Goal: Task Accomplishment & Management: Complete application form

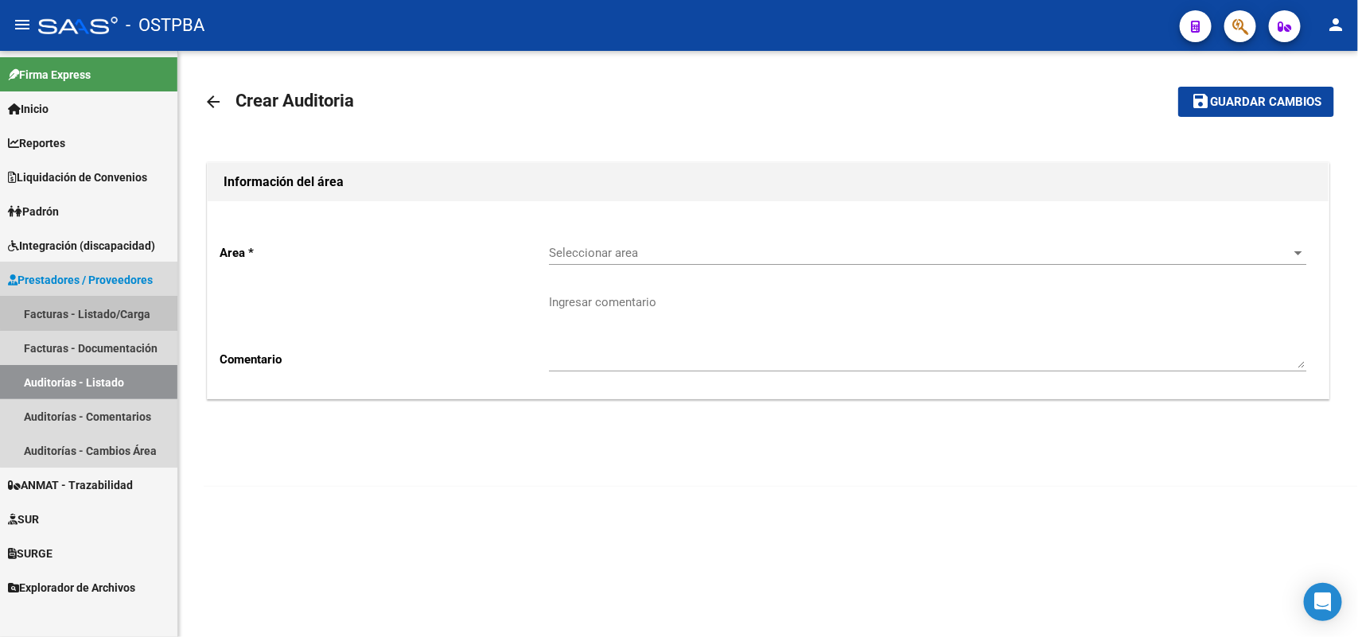
click at [94, 311] on link "Facturas - Listado/Carga" at bounding box center [88, 314] width 177 height 34
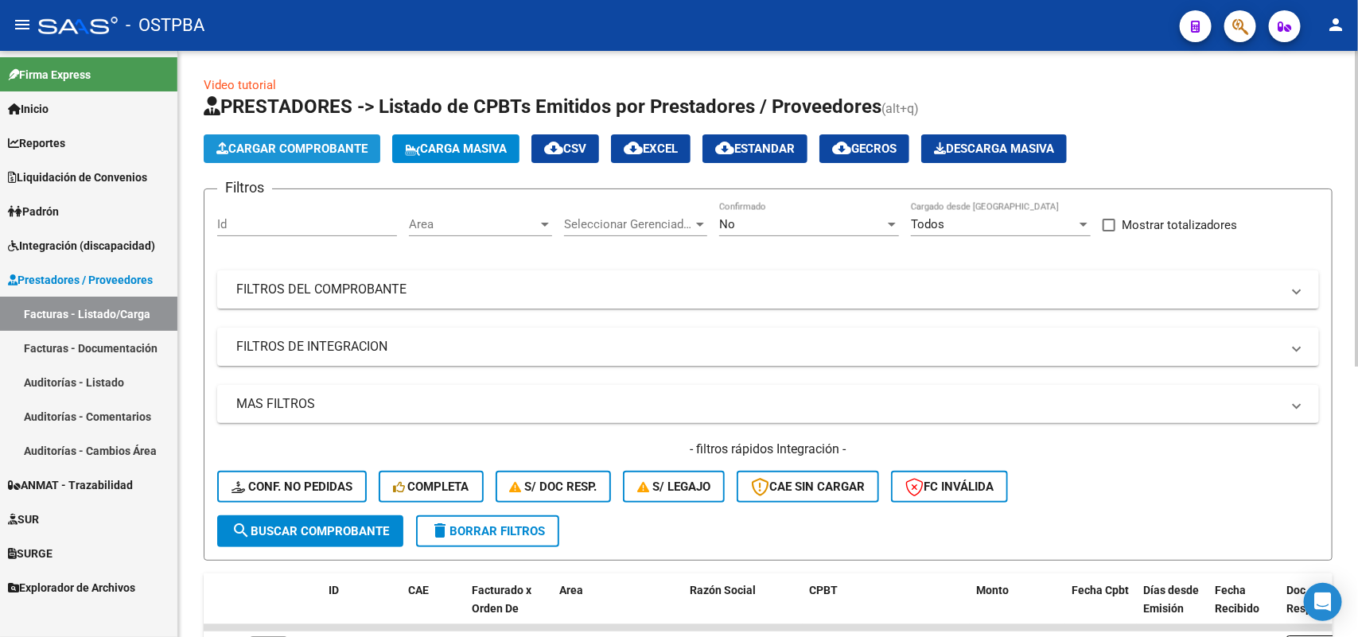
click at [331, 142] on span "Cargar Comprobante" at bounding box center [291, 149] width 151 height 14
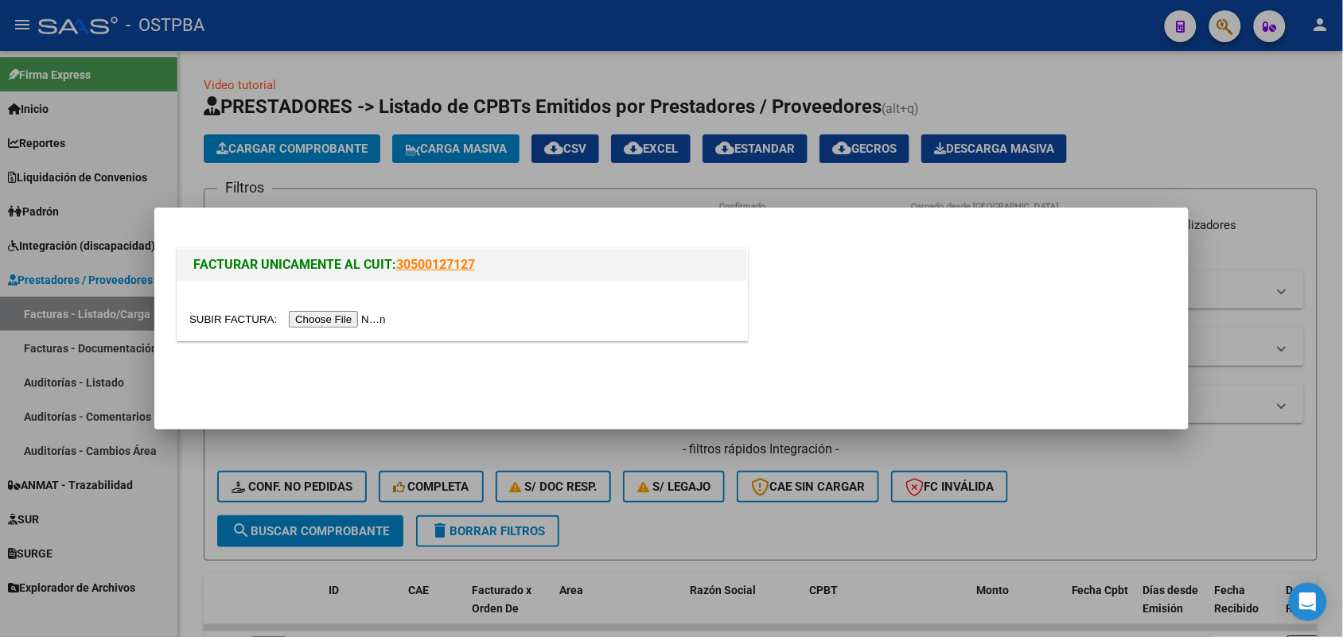
click at [325, 315] on input "file" at bounding box center [289, 319] width 201 height 17
click at [1199, 173] on div at bounding box center [671, 318] width 1343 height 637
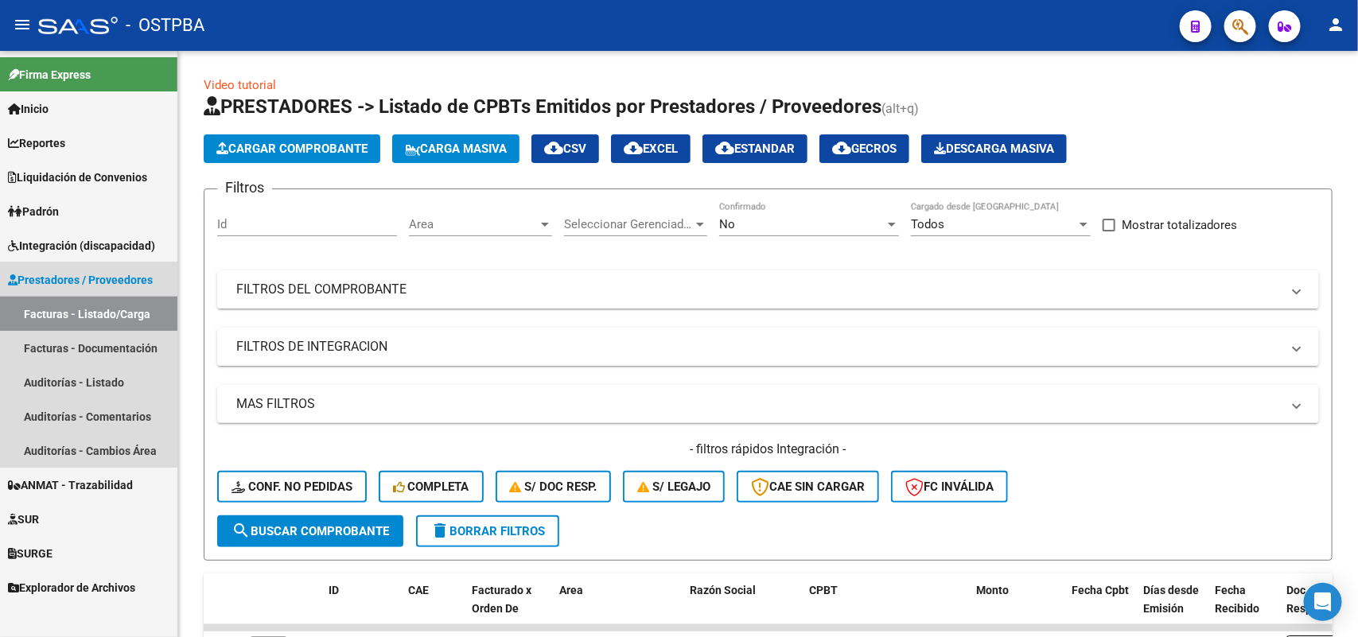
click at [131, 310] on link "Facturas - Listado/Carga" at bounding box center [88, 314] width 177 height 34
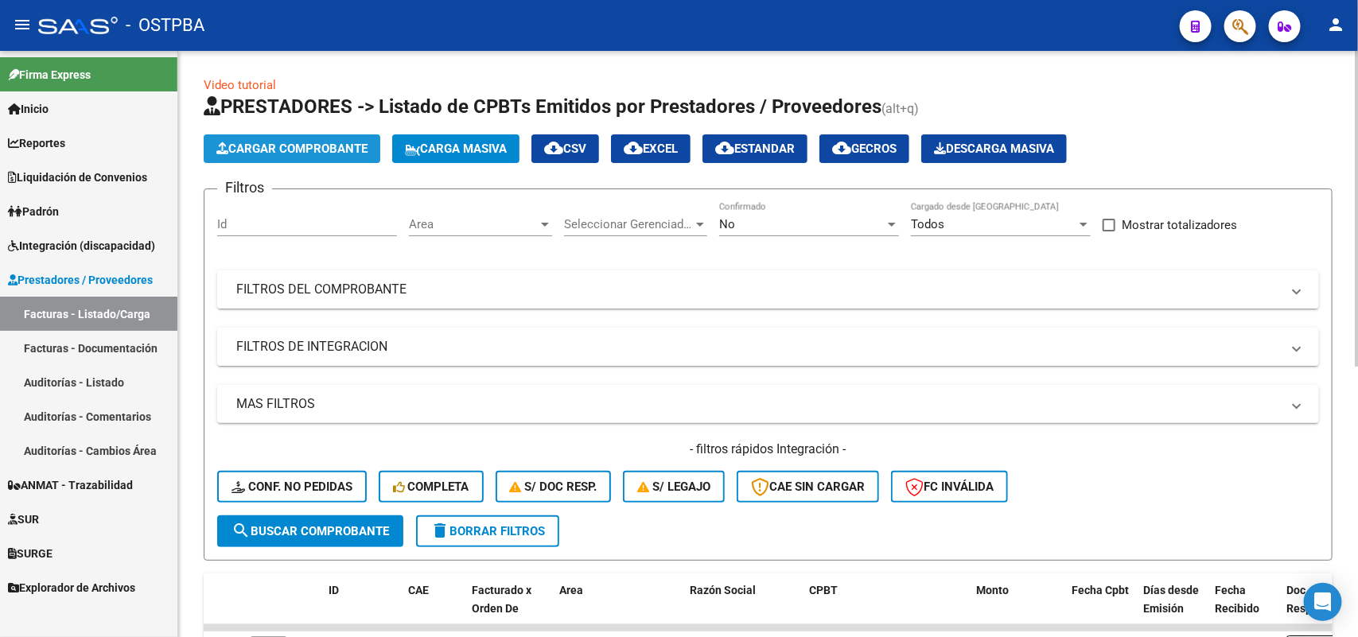
click at [322, 145] on span "Cargar Comprobante" at bounding box center [291, 149] width 151 height 14
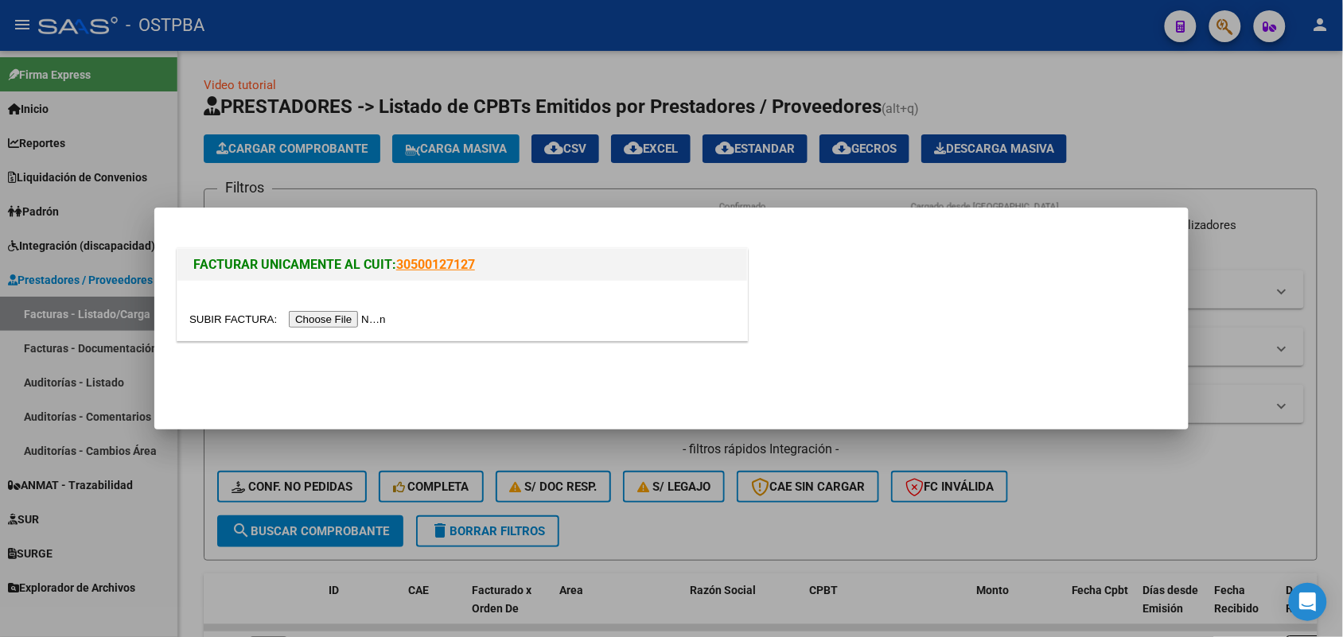
click at [352, 316] on input "file" at bounding box center [289, 319] width 201 height 17
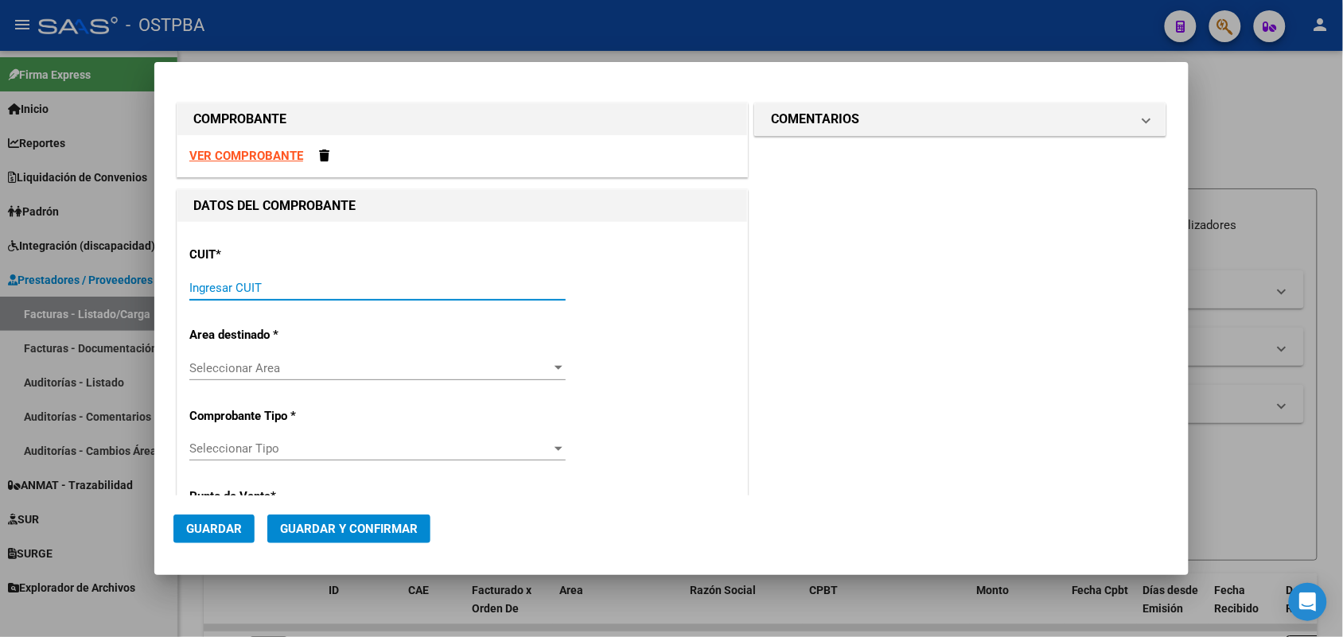
click at [224, 286] on input "Ingresar CUIT" at bounding box center [377, 288] width 376 height 14
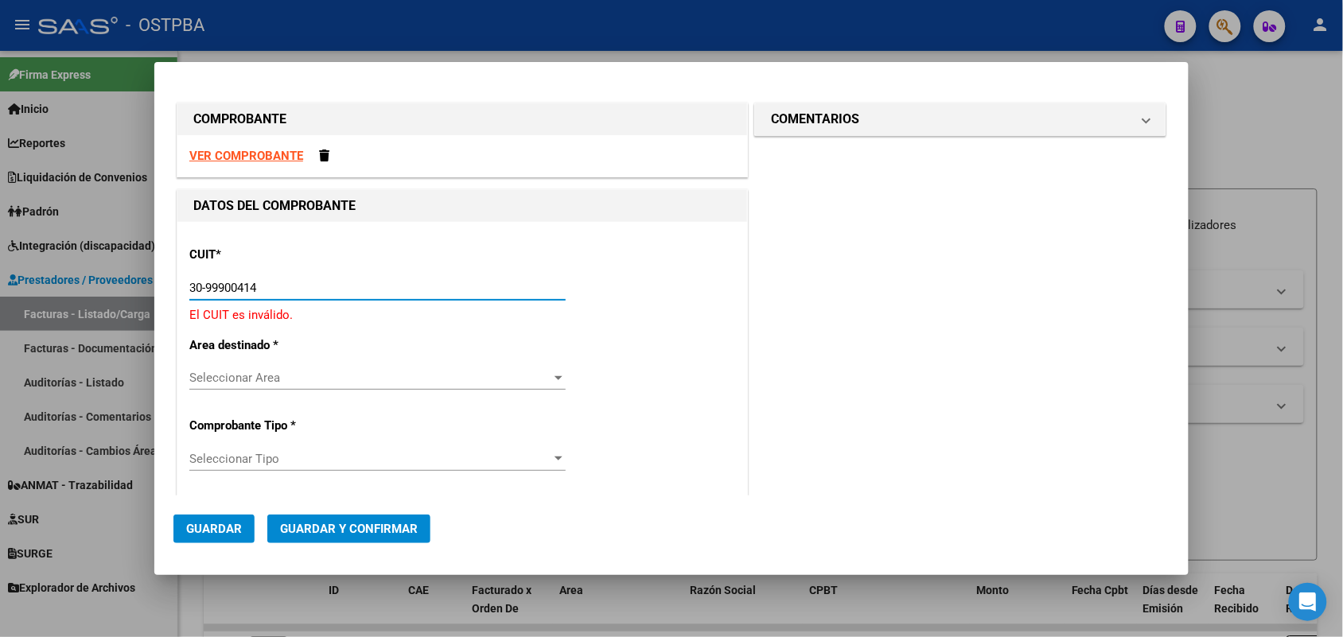
type input "30-99900414-4"
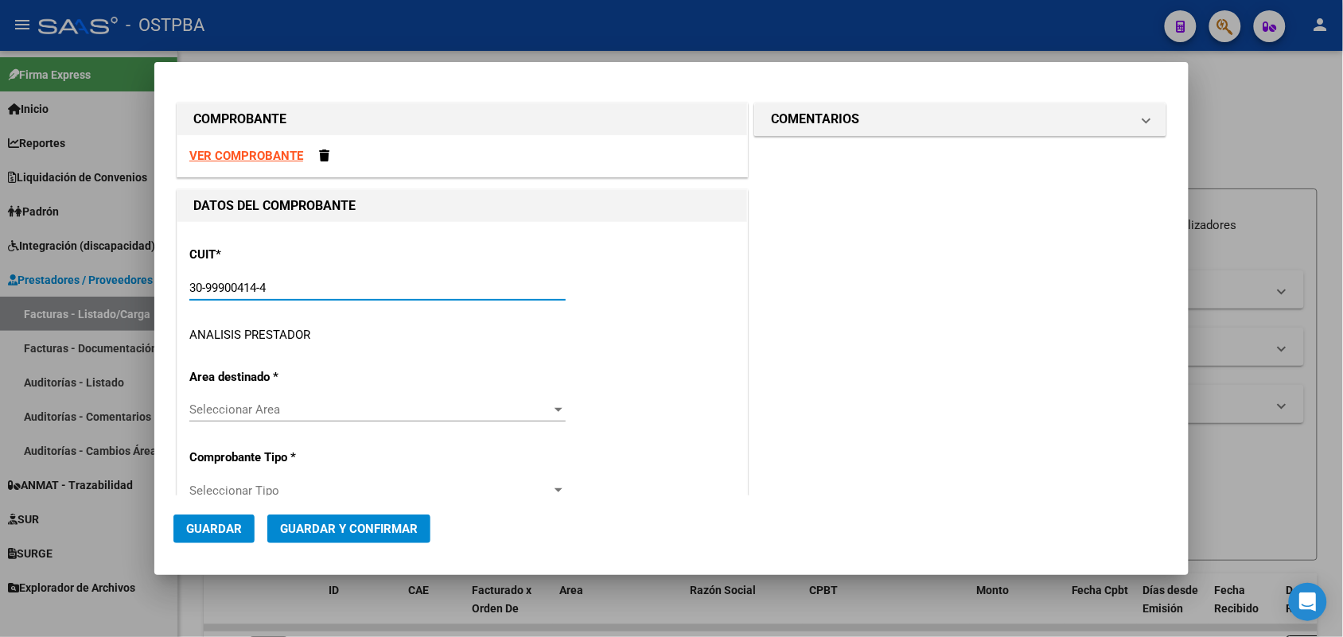
type input "4"
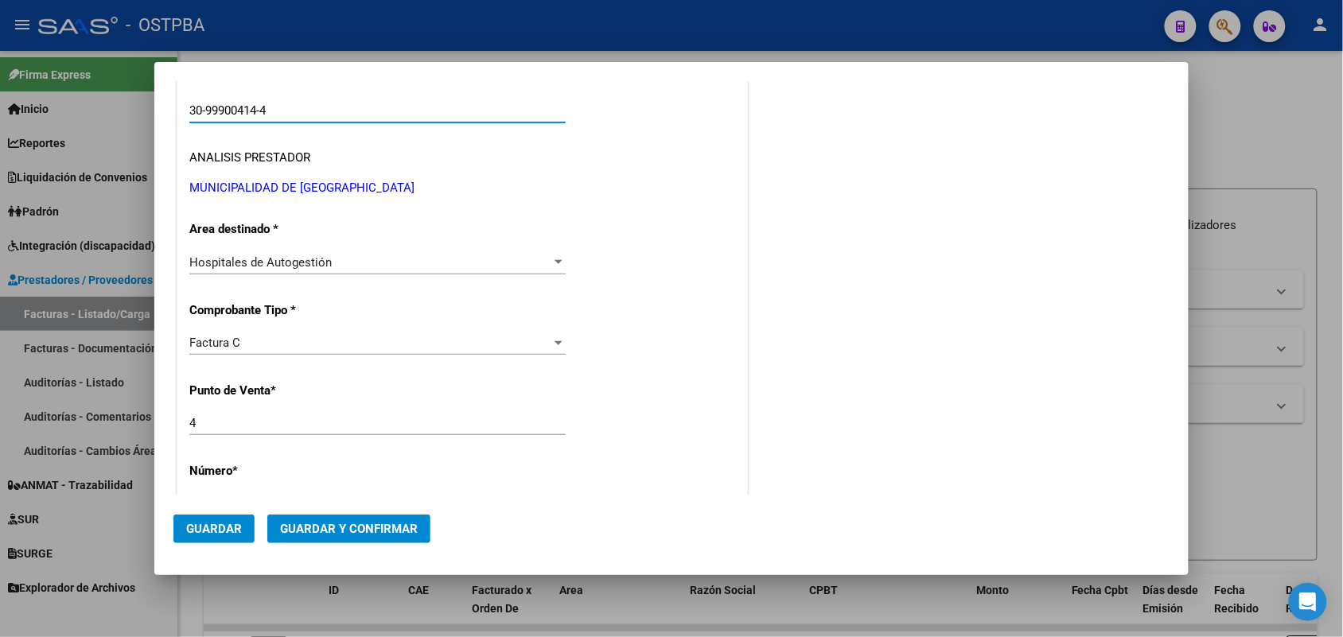
scroll to position [199, 0]
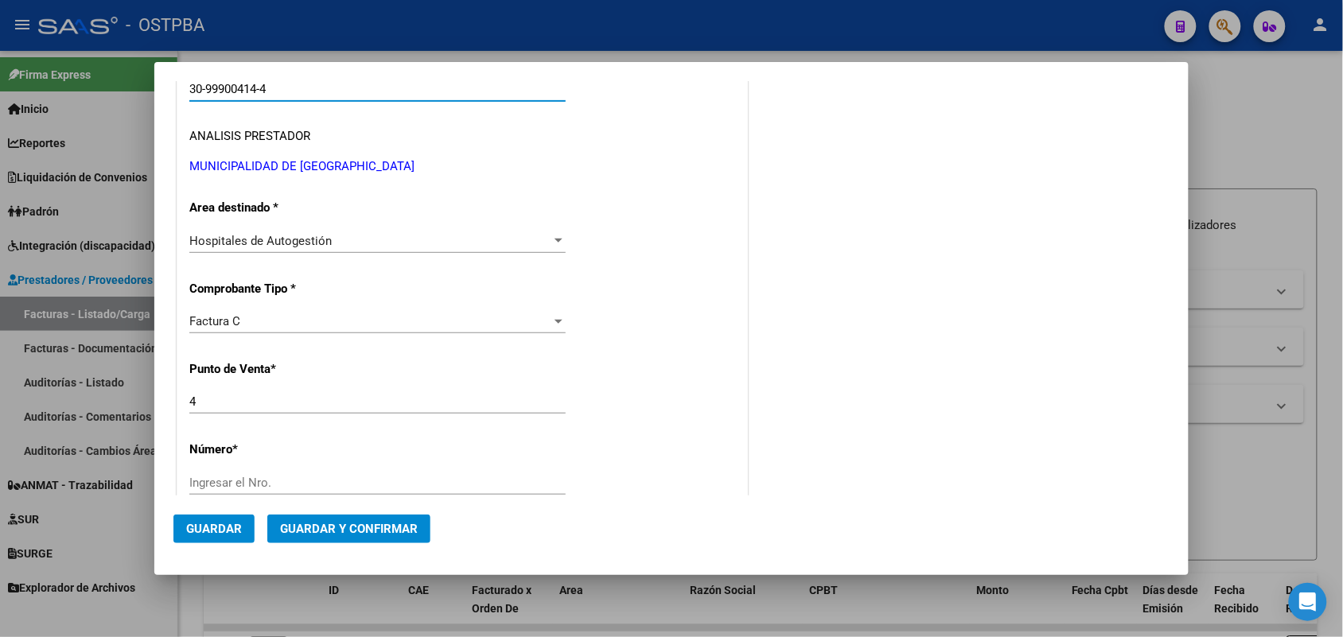
type input "30-99900414-4"
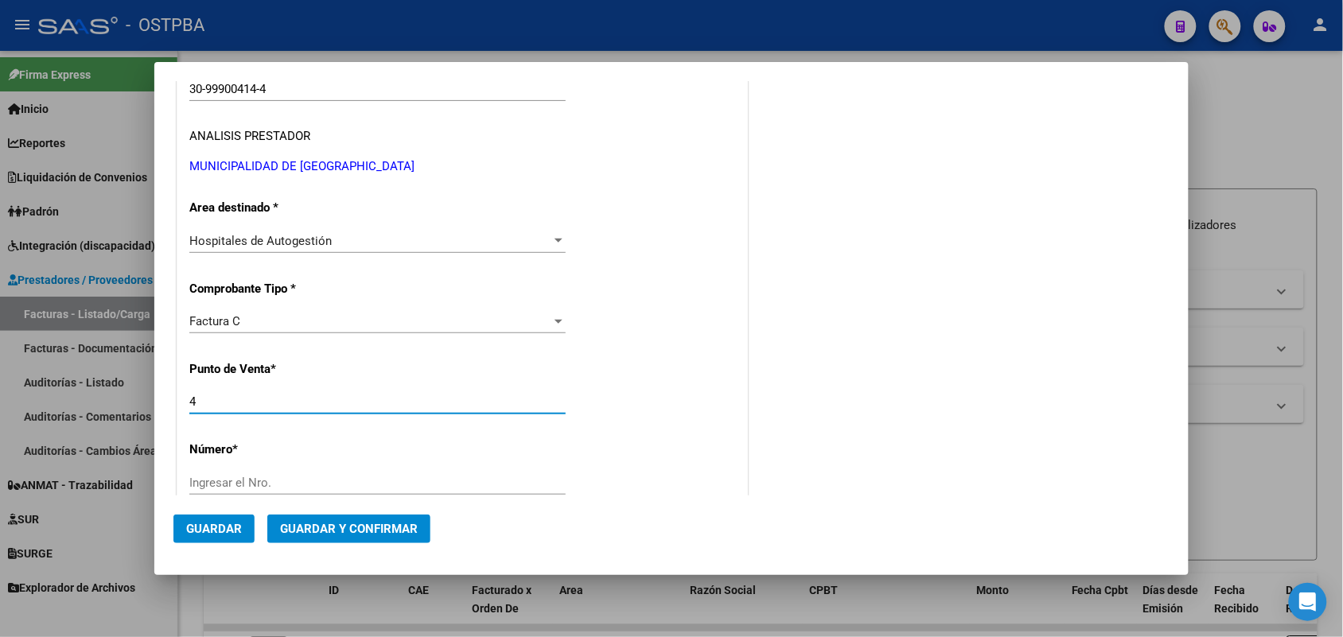
drag, startPoint x: 201, startPoint y: 400, endPoint x: 154, endPoint y: 415, distance: 49.9
click at [154, 415] on mat-dialog-content "COMPROBANTE VER COMPROBANTE DATOS DEL COMPROBANTE CUIT * 30-99900414-4 Ingresar…" at bounding box center [671, 288] width 1035 height 415
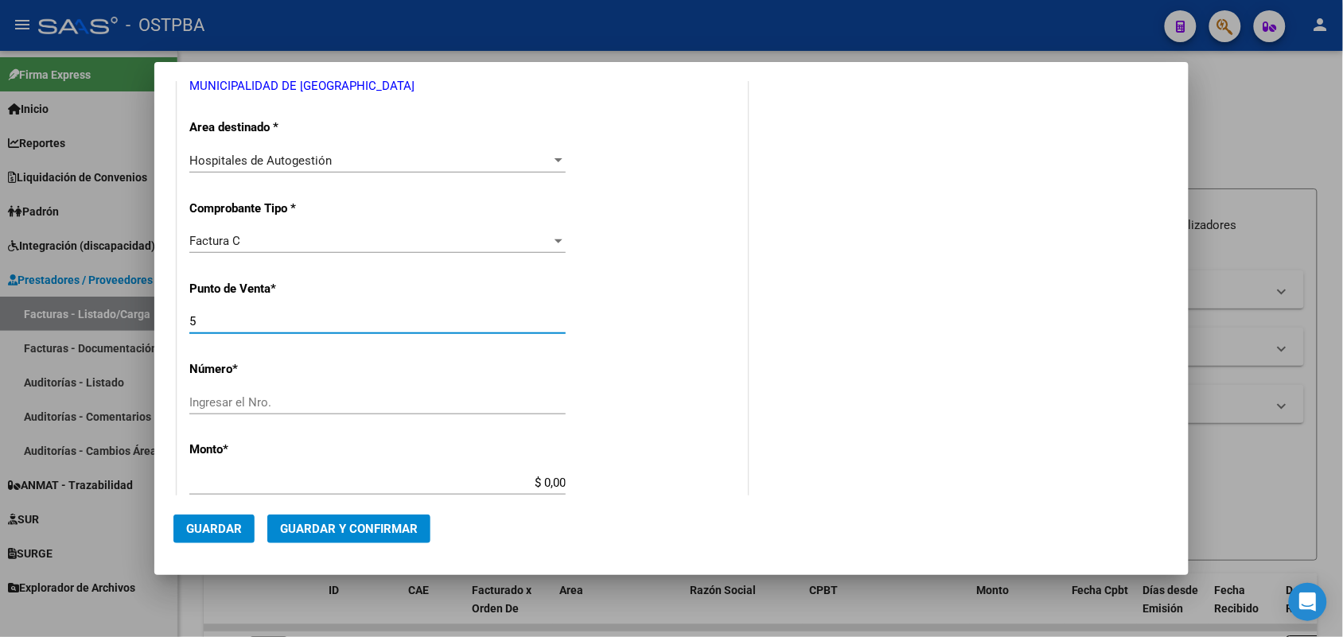
scroll to position [398, 0]
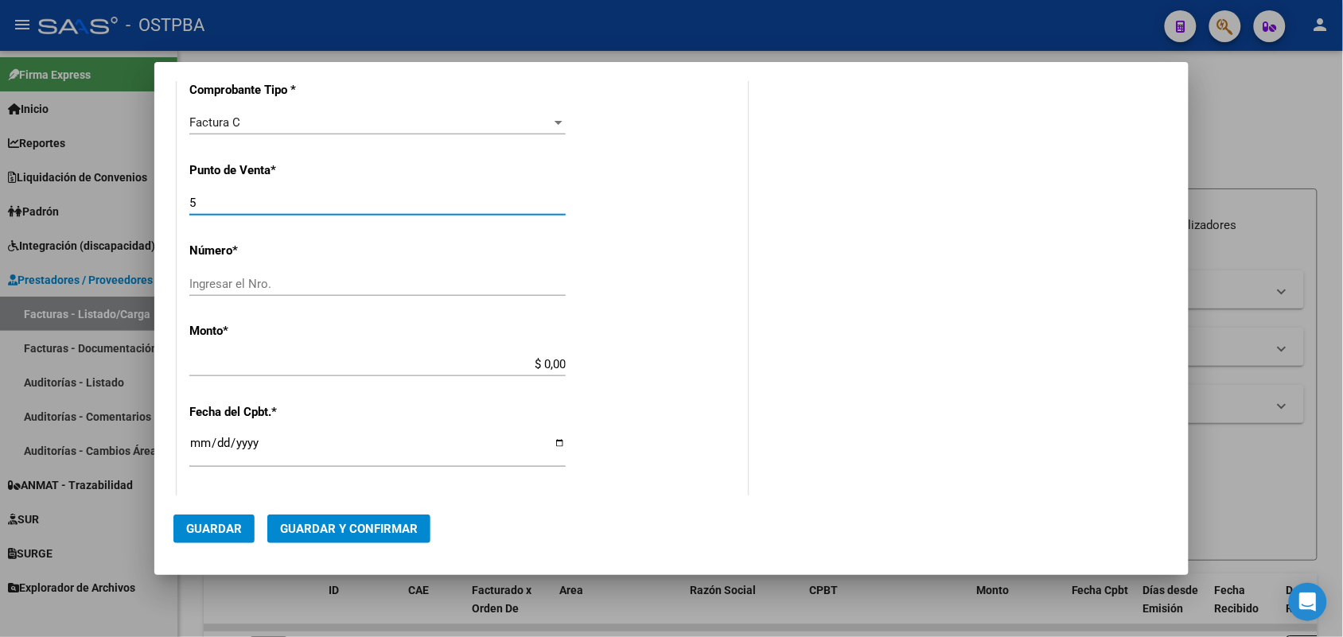
type input "5"
click at [197, 284] on input "Ingresar el Nro." at bounding box center [377, 284] width 376 height 14
type input "1057"
drag, startPoint x: 519, startPoint y: 364, endPoint x: 637, endPoint y: 362, distance: 118.6
click at [637, 362] on div "CUIT * 30-99900414-4 Ingresar CUIT ANALISIS PRESTADOR MUNICIPALIDAD DE [GEOGRAP…" at bounding box center [462, 388] width 570 height 1128
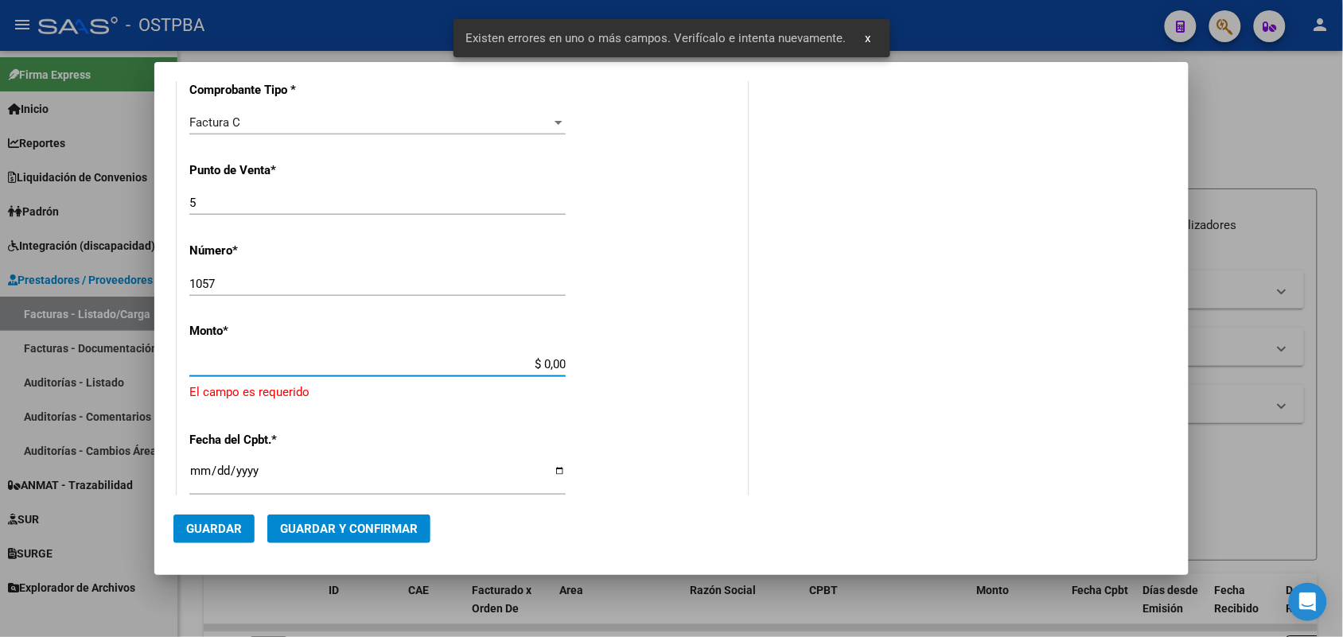
scroll to position [466, 0]
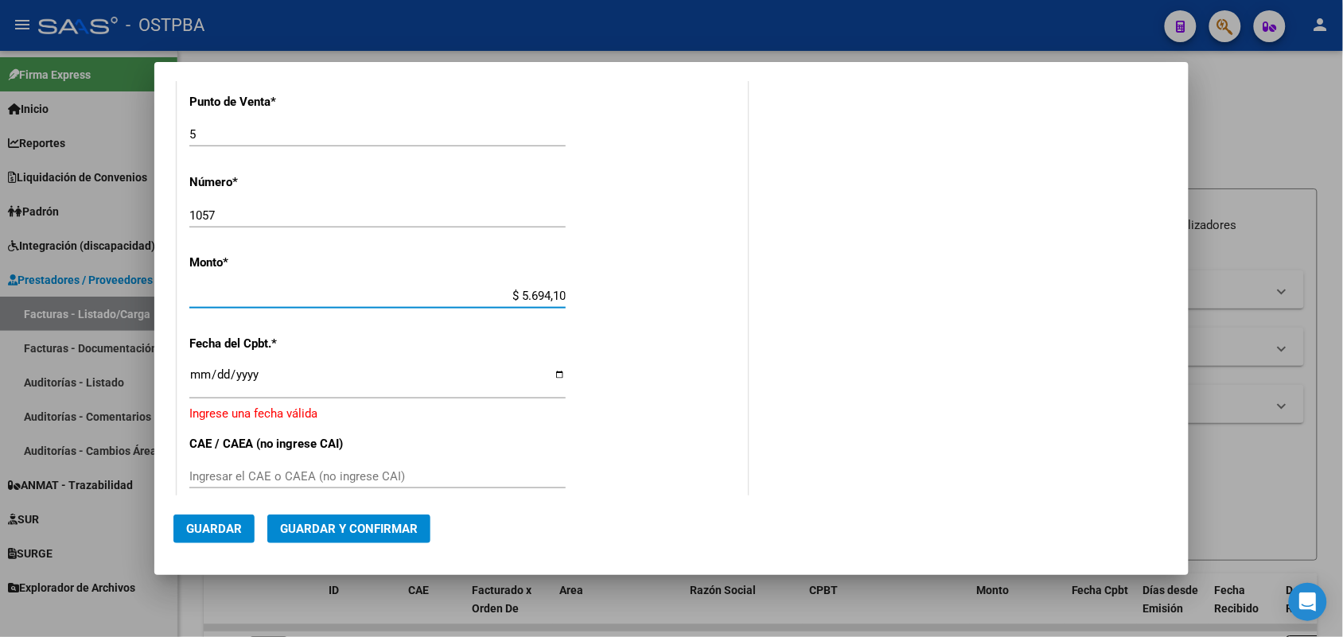
type input "$ 56.941,00"
click at [201, 372] on input "Ingresar la fecha" at bounding box center [377, 380] width 376 height 25
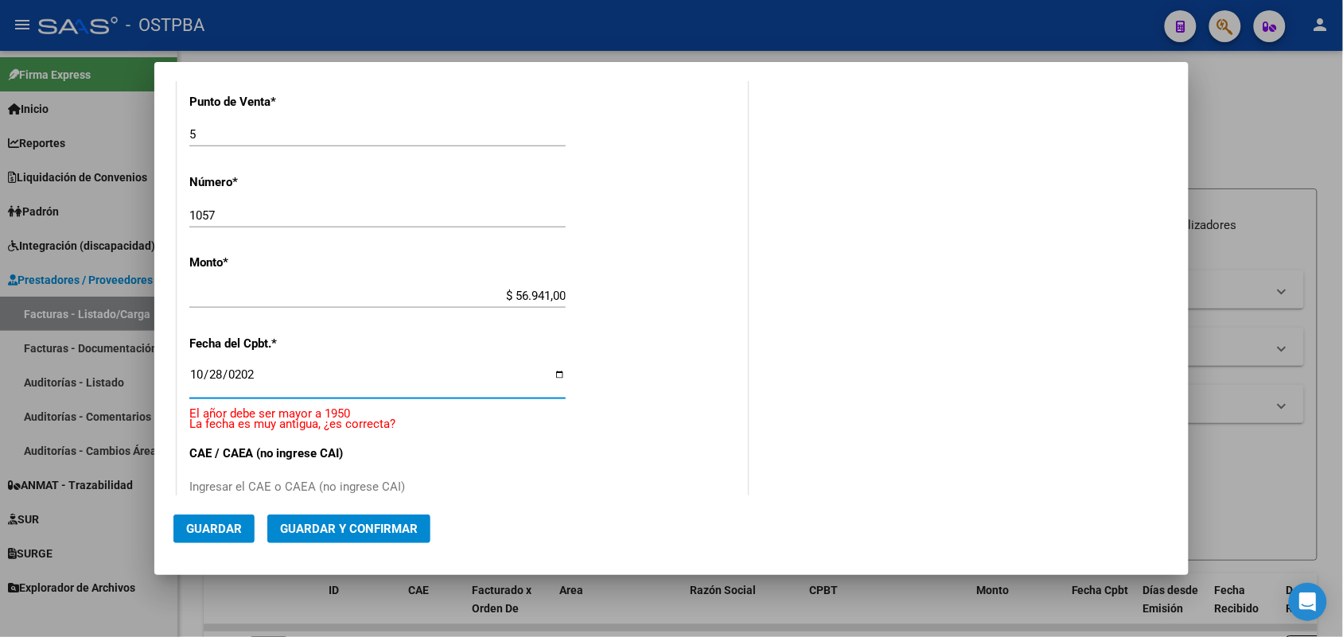
type input "[DATE]"
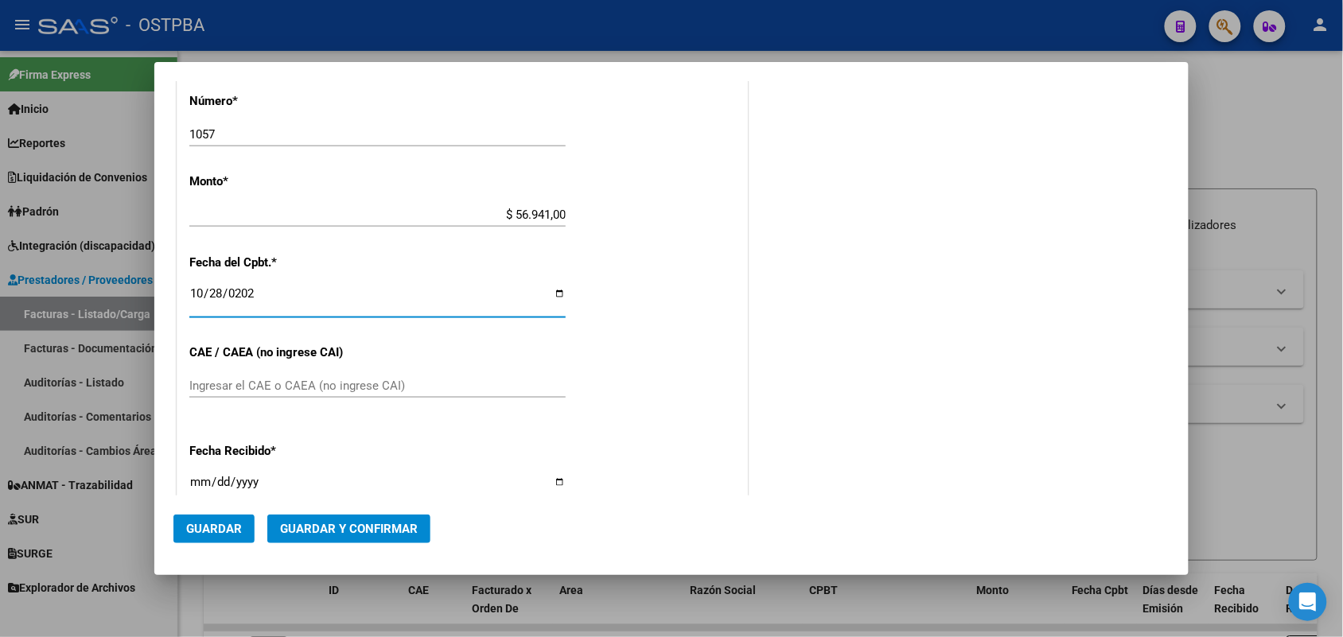
scroll to position [566, 0]
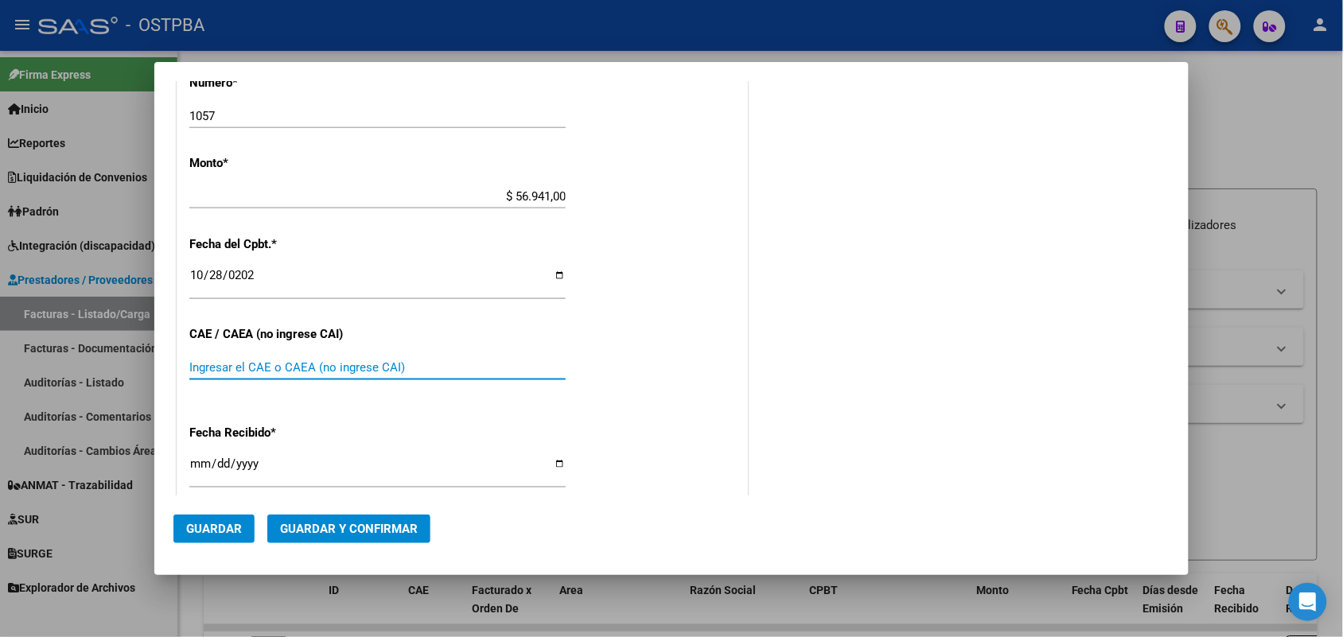
click at [205, 366] on input "Ingresar el CAE o CAEA (no ingrese CAI)" at bounding box center [377, 368] width 376 height 14
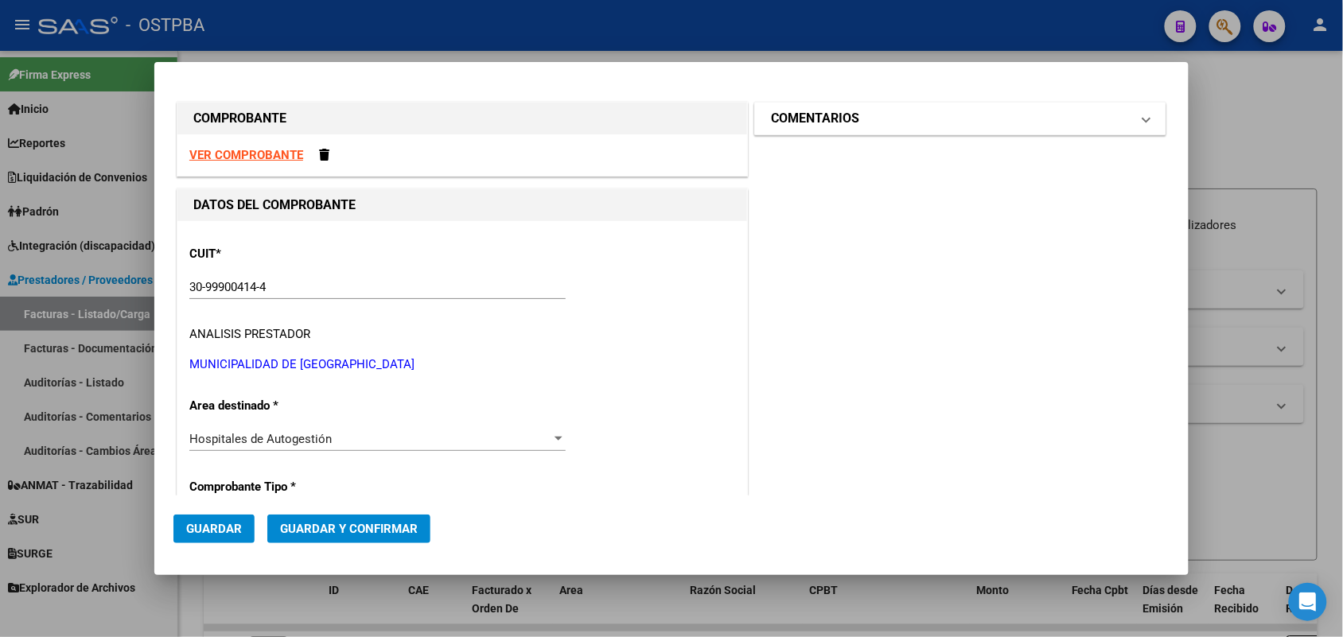
scroll to position [0, 0]
type input "74444992297094"
click at [1128, 116] on span "COMENTARIOS" at bounding box center [957, 119] width 372 height 19
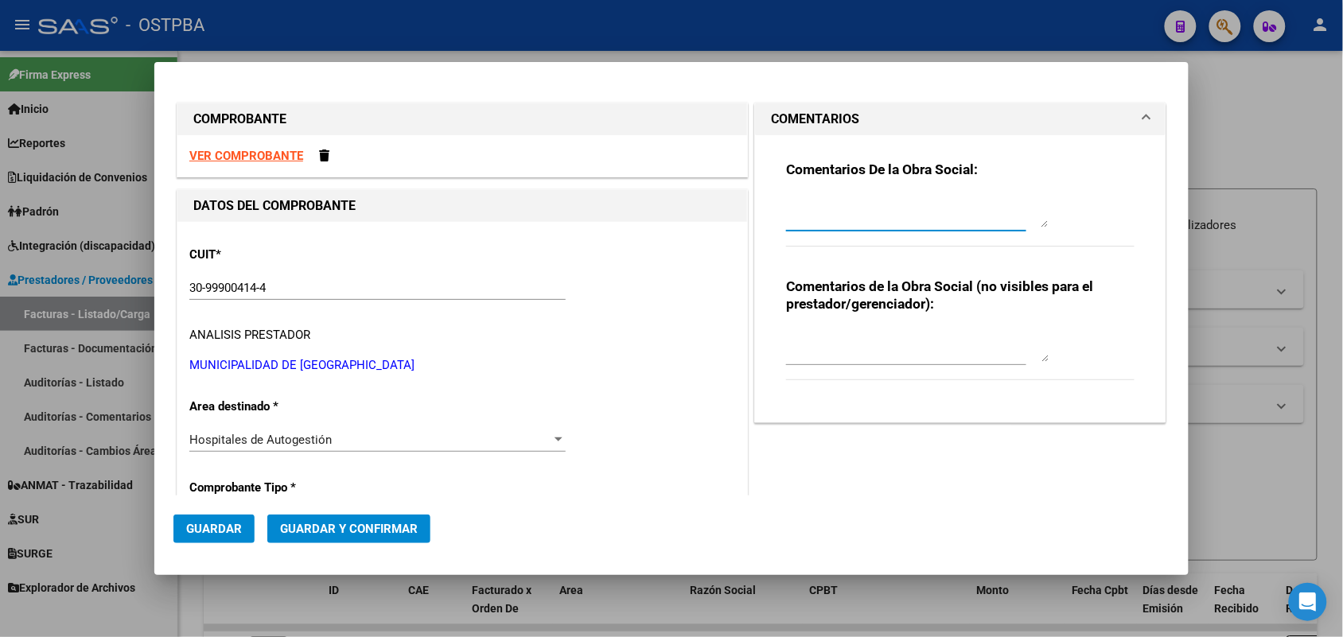
click at [820, 217] on textarea at bounding box center [917, 212] width 263 height 32
type textarea "HR 126975"
click at [212, 529] on span "Guardar" at bounding box center [214, 529] width 56 height 14
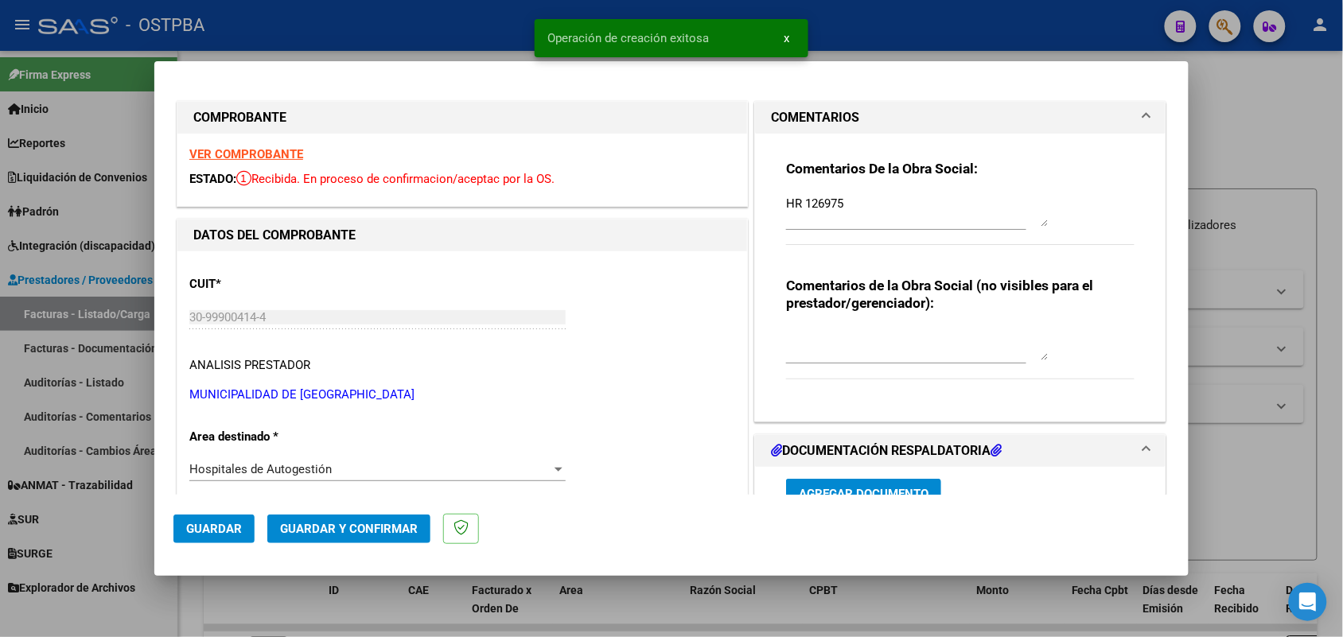
type input "[DATE]"
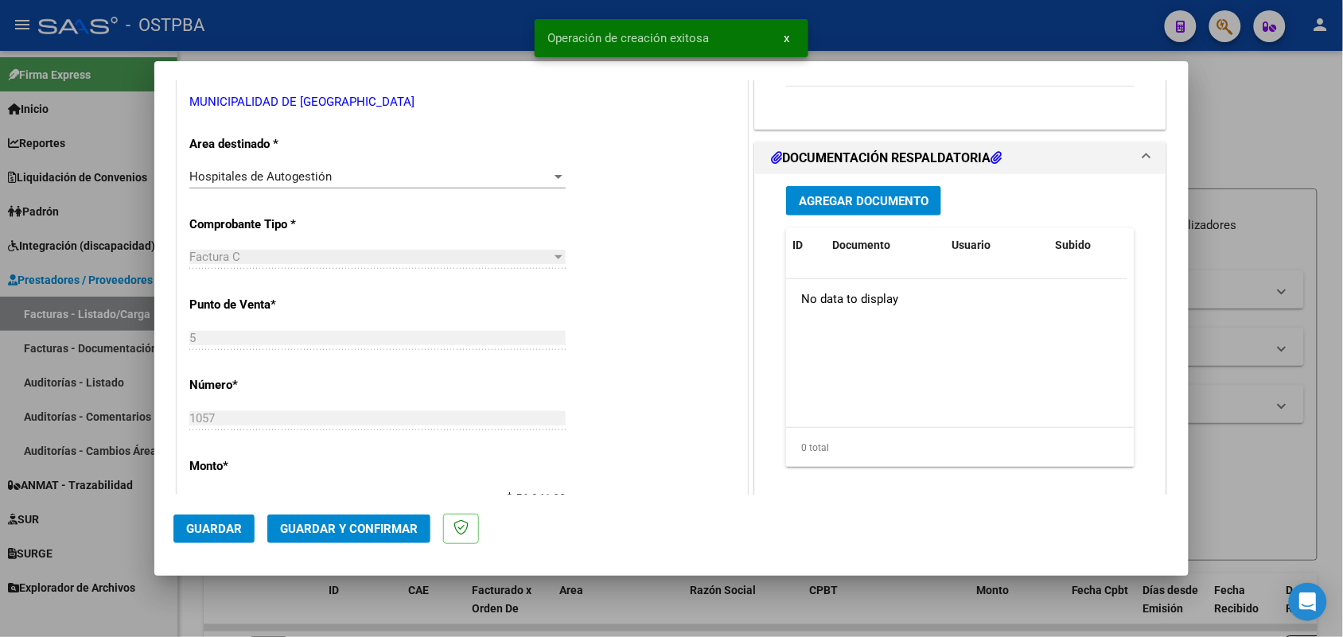
scroll to position [298, 0]
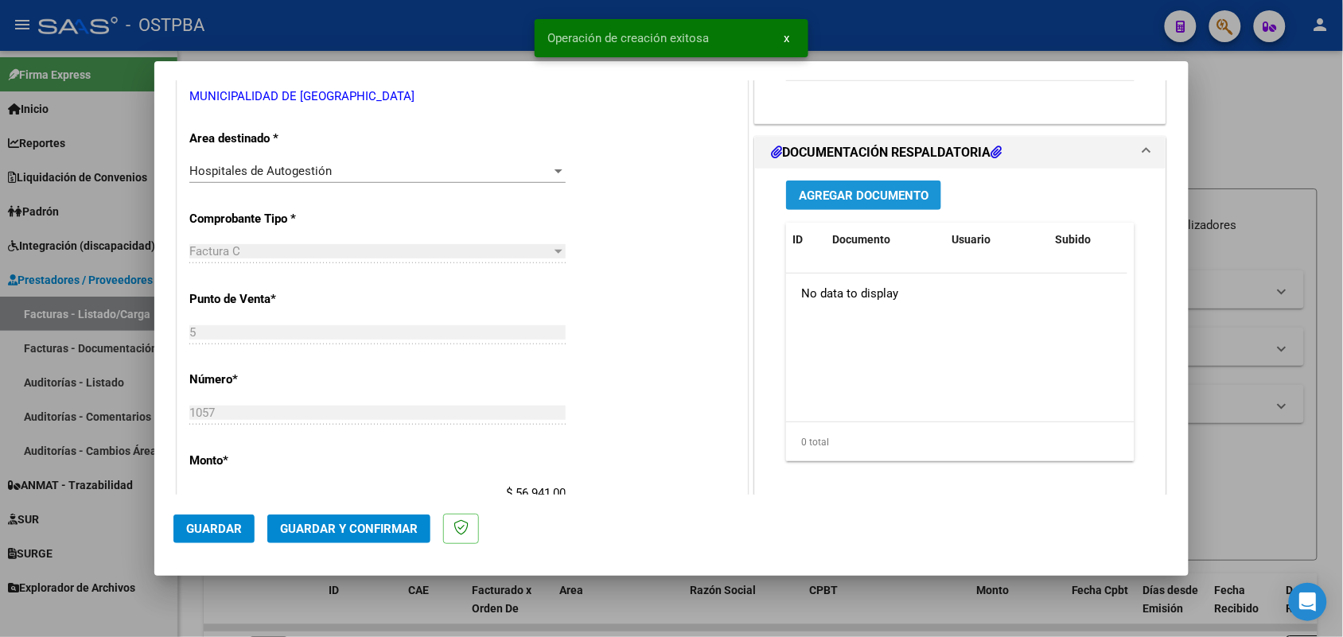
click at [829, 197] on span "Agregar Documento" at bounding box center [864, 196] width 130 height 14
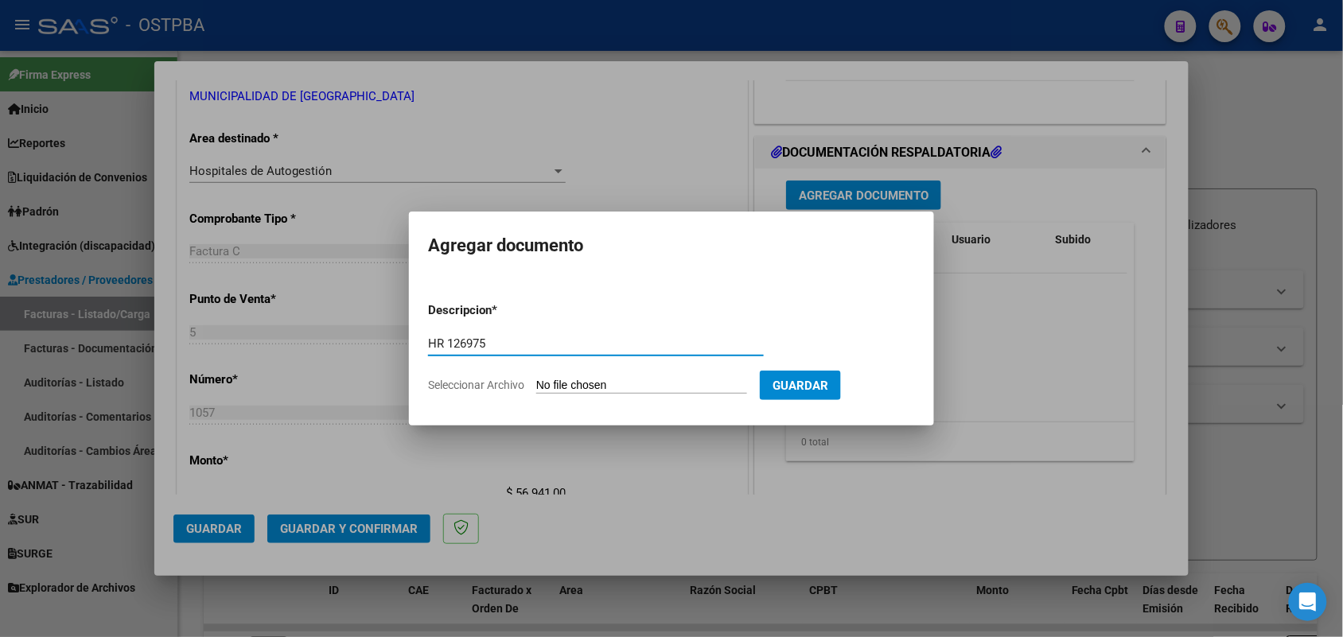
type input "HR 126975"
click at [544, 382] on input "Seleccionar Archivo" at bounding box center [641, 386] width 211 height 15
type input "C:\fakepath\HR 126975.pdf"
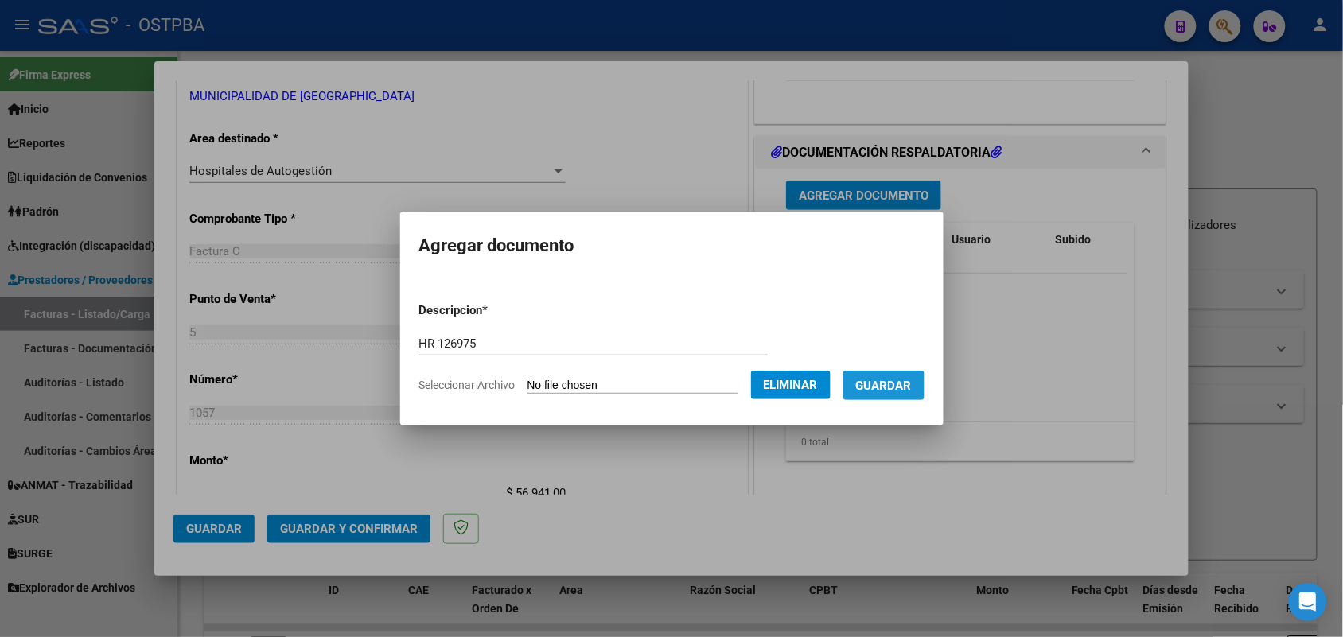
click at [892, 387] on span "Guardar" at bounding box center [884, 386] width 56 height 14
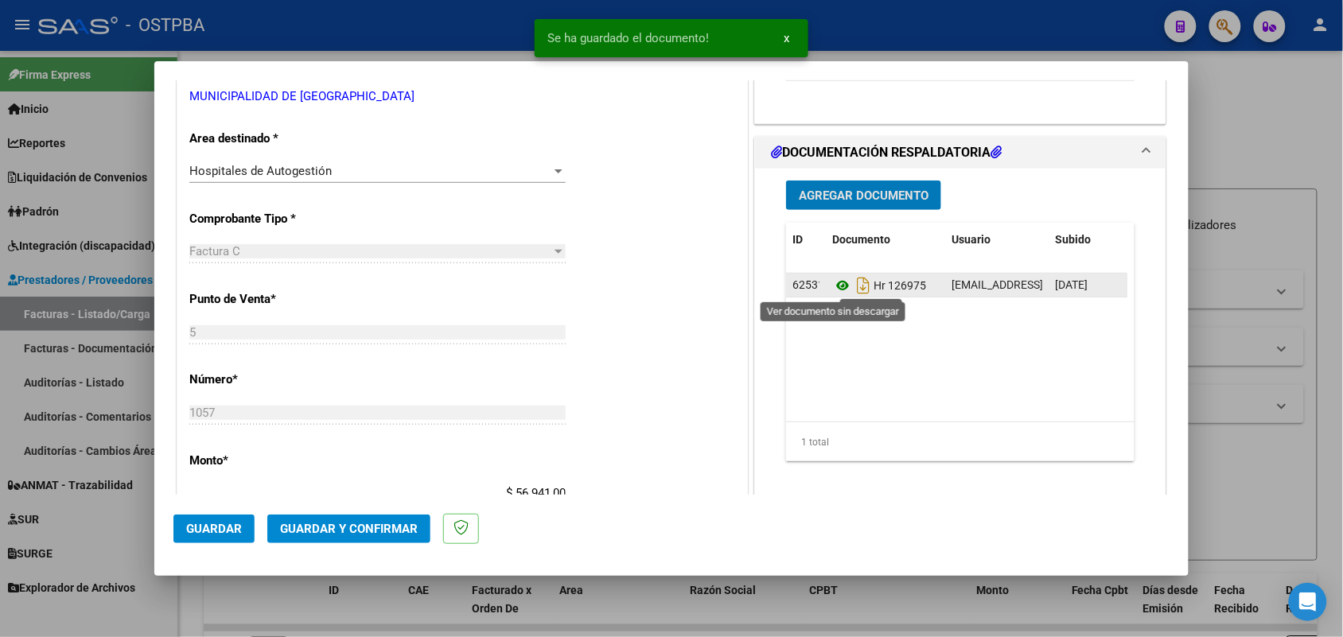
click at [833, 284] on icon at bounding box center [842, 285] width 21 height 19
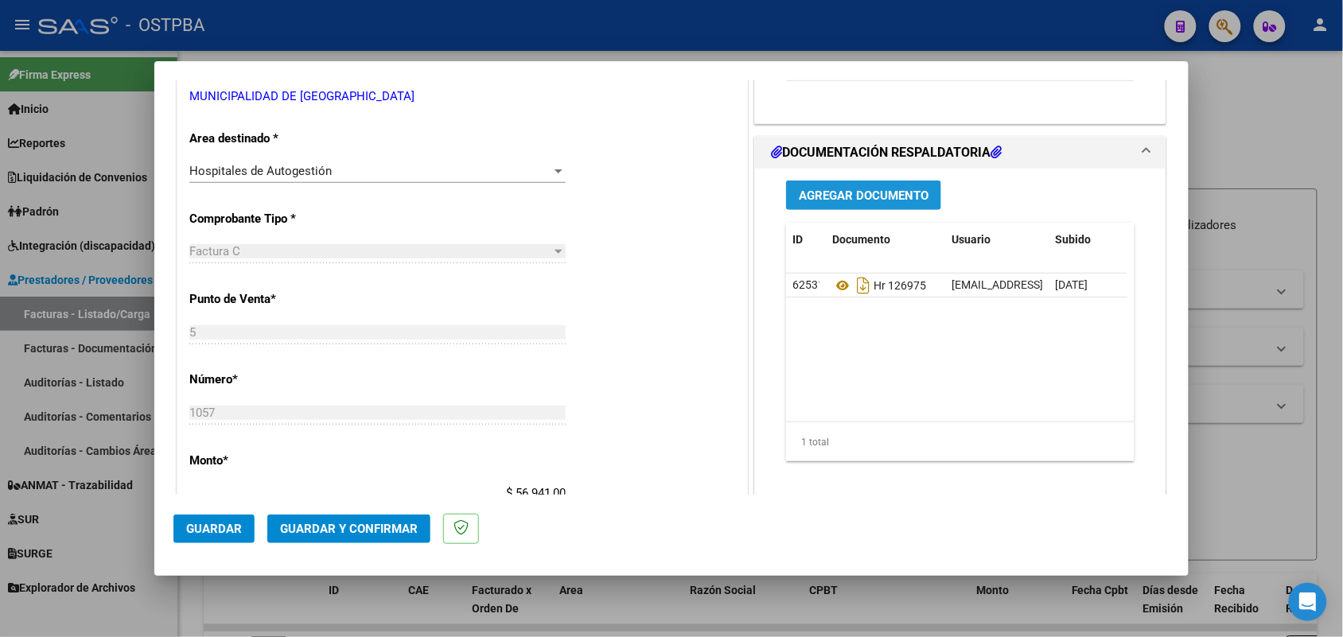
click at [891, 196] on span "Agregar Documento" at bounding box center [864, 196] width 130 height 14
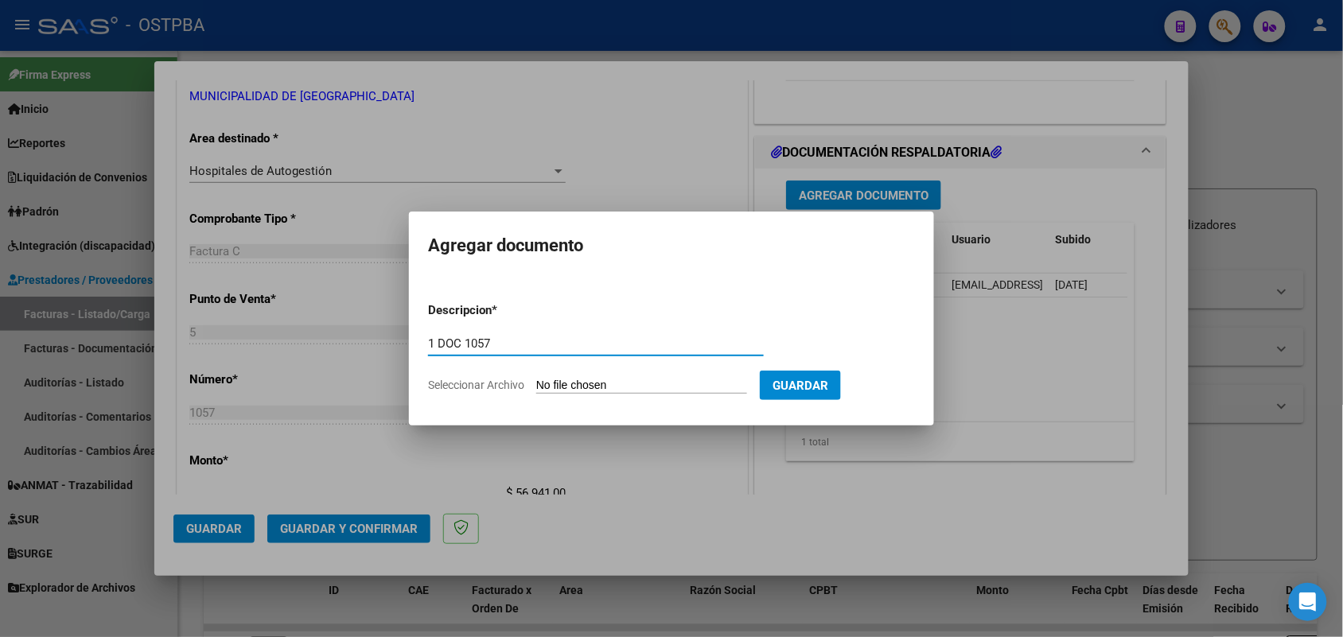
type input "1 DOC 1057"
click at [552, 386] on input "Seleccionar Archivo" at bounding box center [641, 386] width 211 height 15
type input "C:\fakepath\1 DOC 1057.pdf"
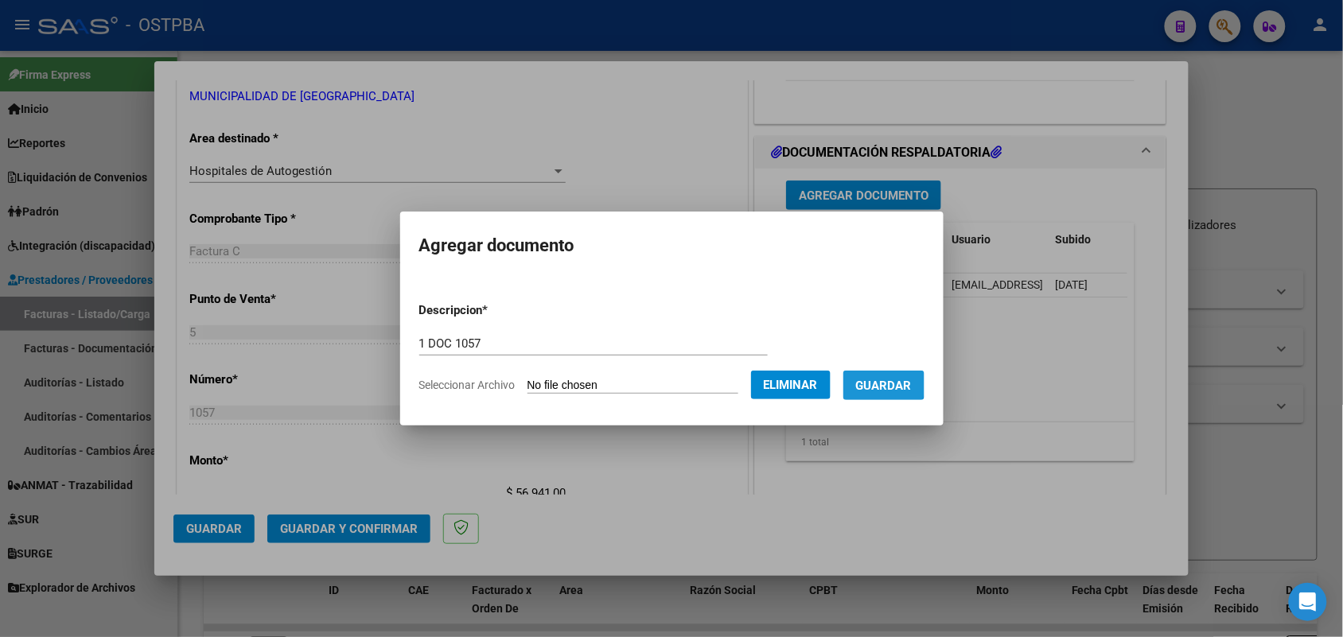
click at [891, 380] on span "Guardar" at bounding box center [884, 386] width 56 height 14
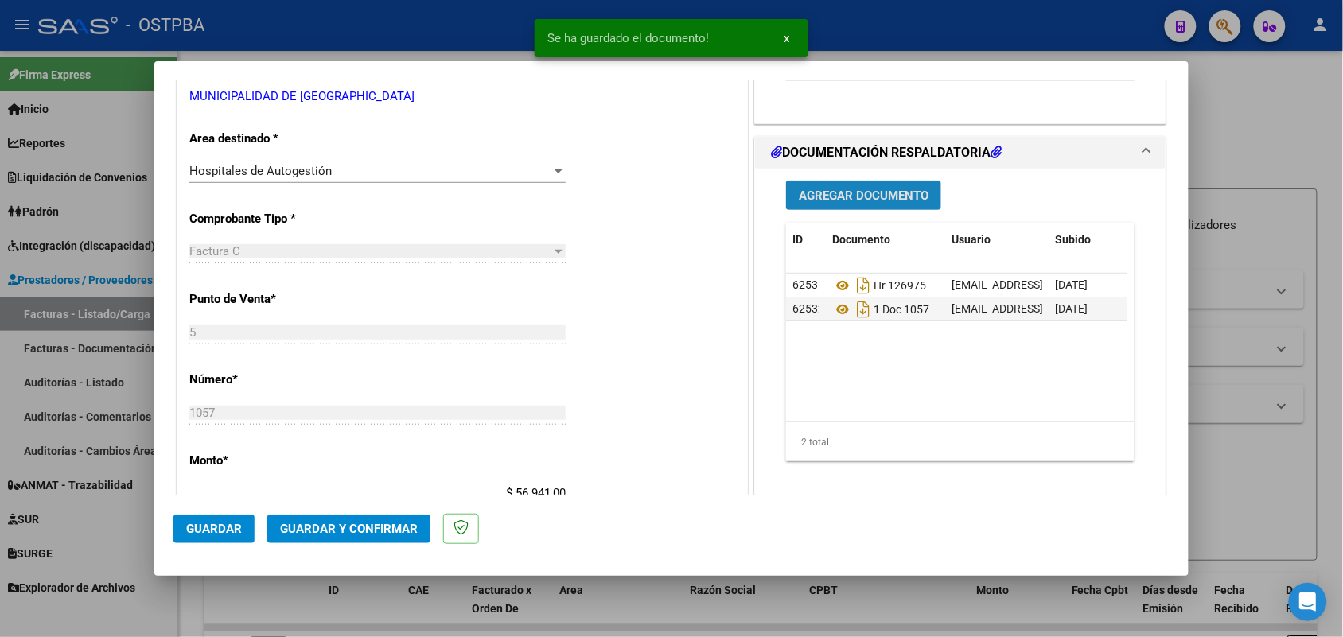
click at [846, 199] on span "Agregar Documento" at bounding box center [864, 196] width 130 height 14
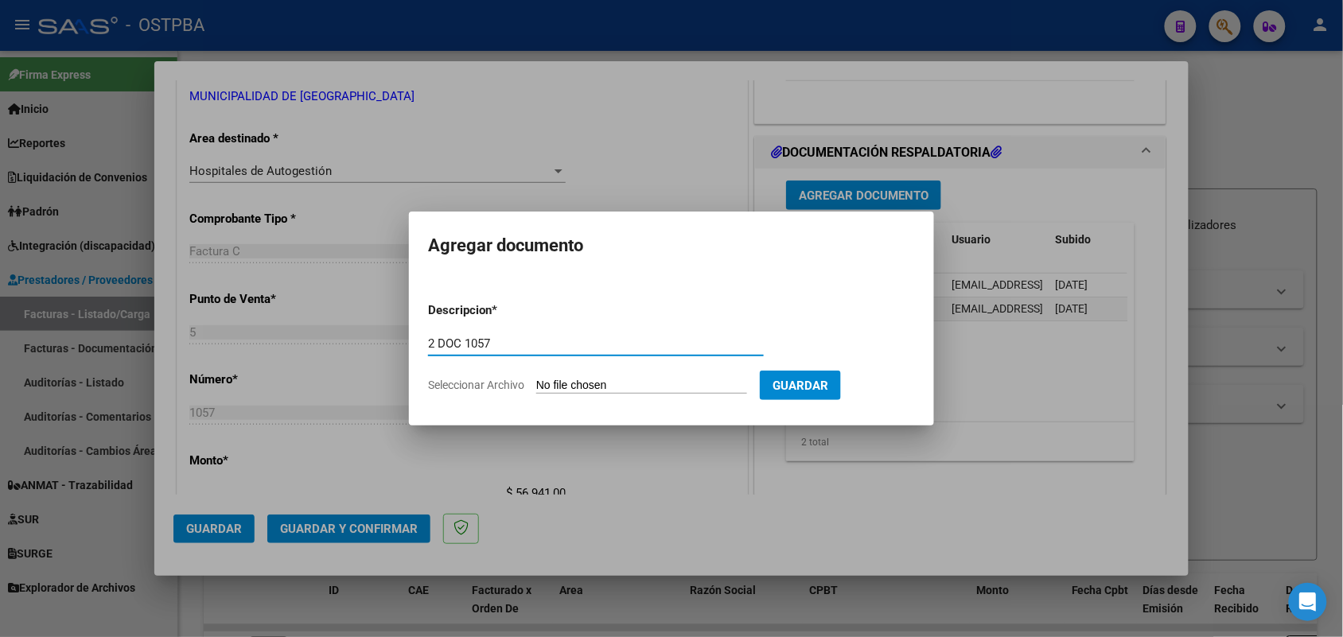
type input "2 DOC 1057"
click at [547, 382] on input "Seleccionar Archivo" at bounding box center [641, 386] width 211 height 15
type input "C:\fakepath\2 DOC 1057.pdf"
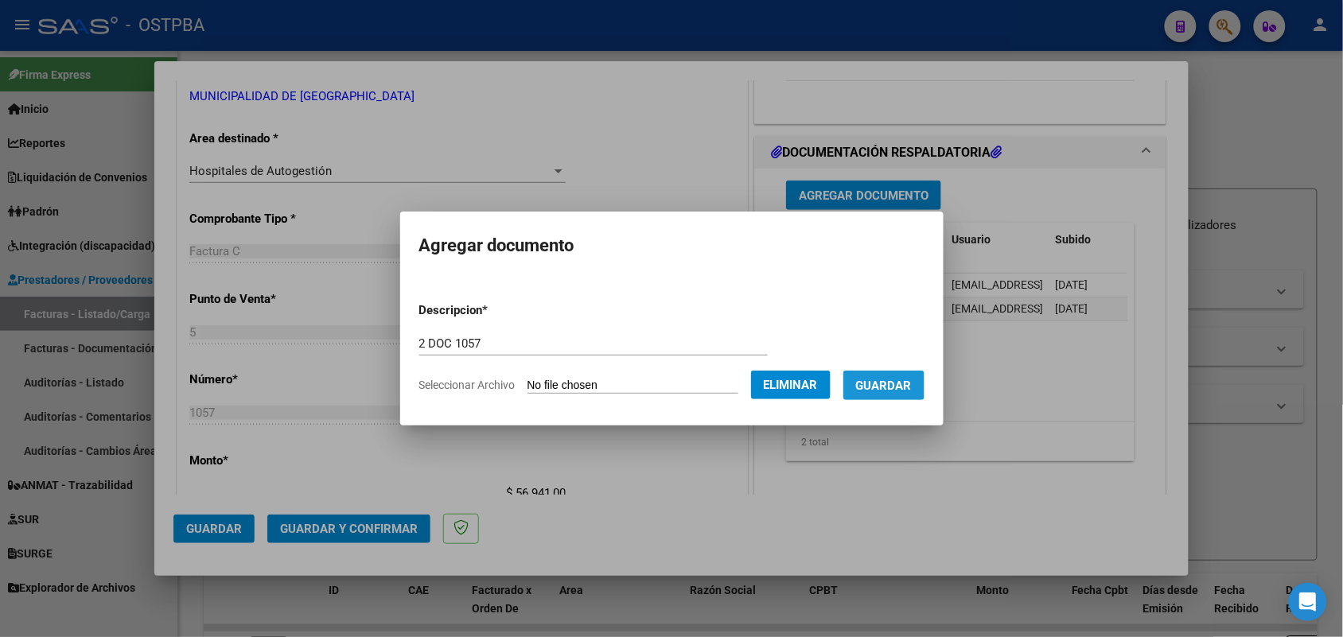
click at [894, 380] on span "Guardar" at bounding box center [884, 386] width 56 height 14
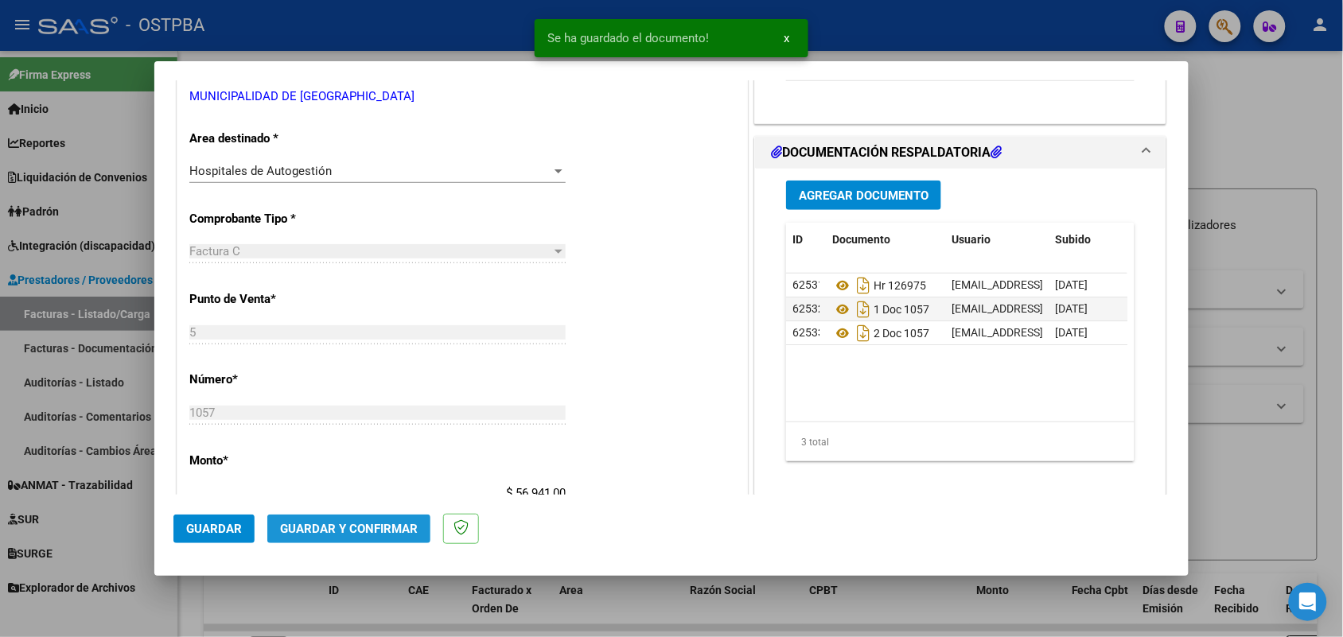
click at [349, 529] on span "Guardar y Confirmar" at bounding box center [349, 529] width 138 height 14
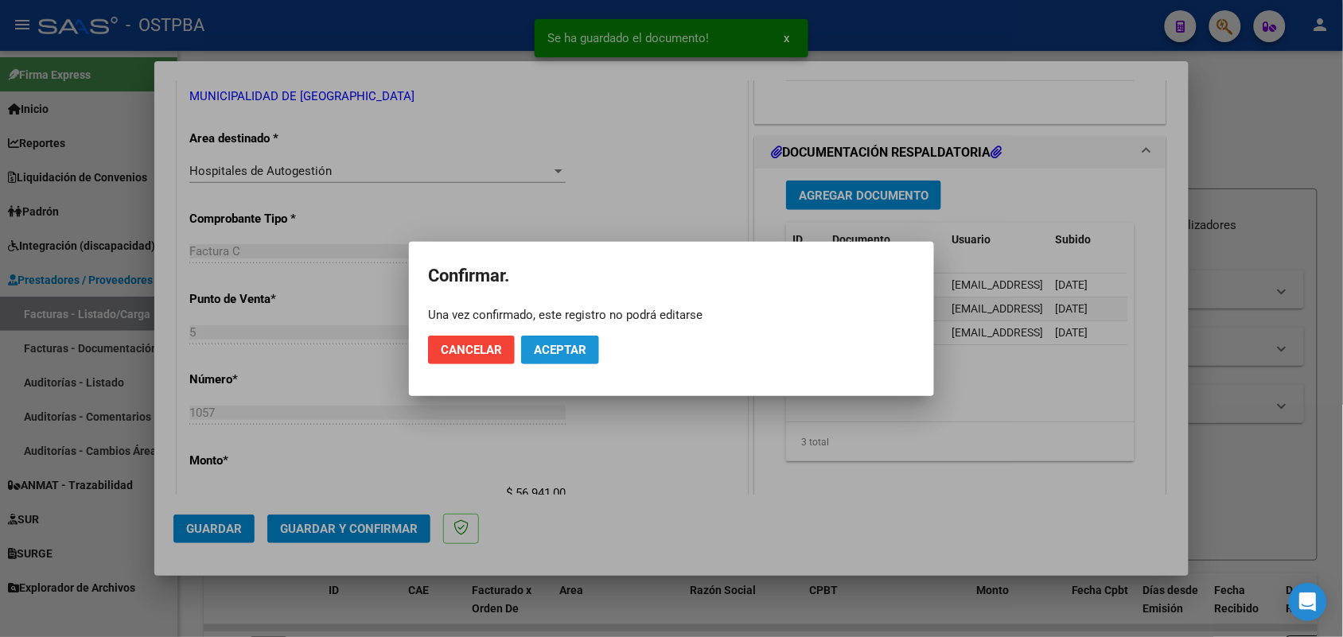
click at [575, 336] on button "Aceptar" at bounding box center [560, 350] width 78 height 29
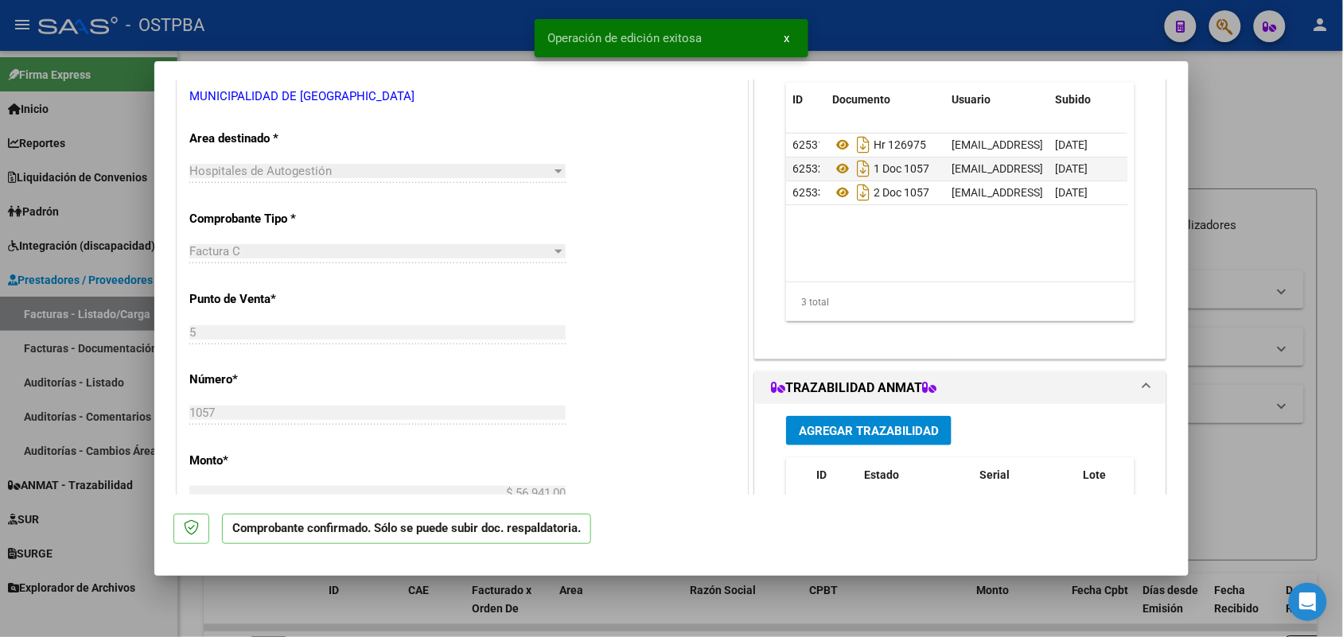
click at [106, 376] on div at bounding box center [671, 318] width 1343 height 637
type input "$ 0,00"
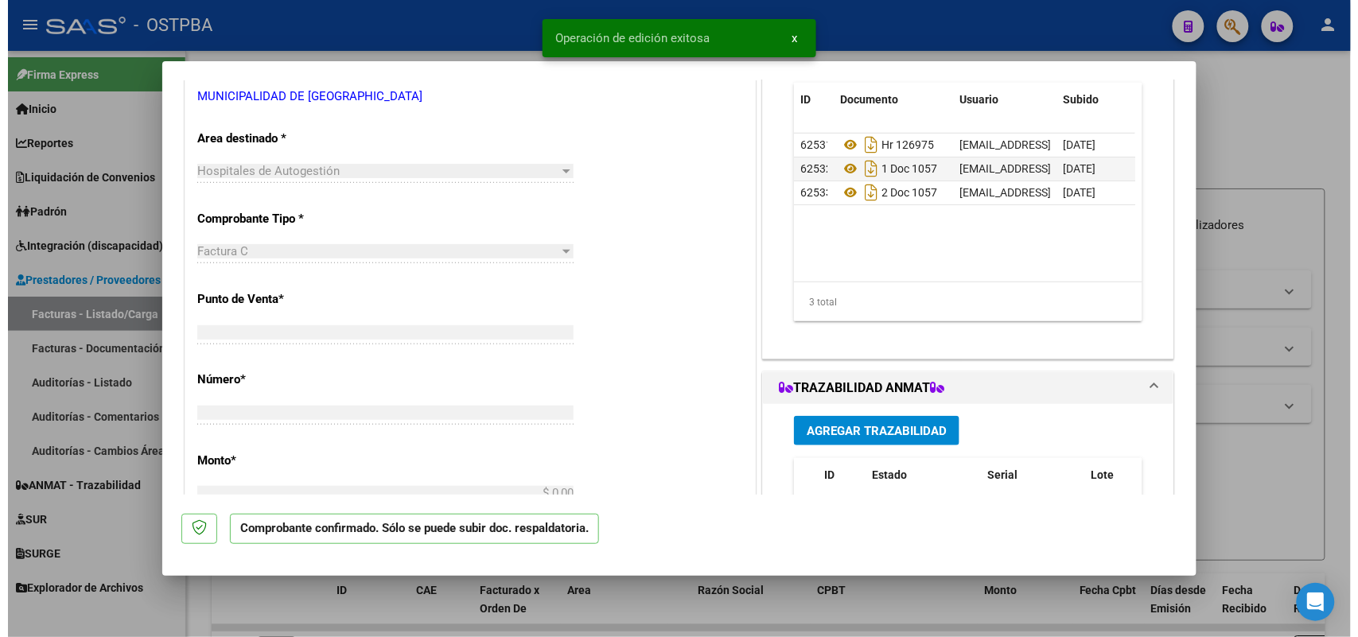
scroll to position [288, 0]
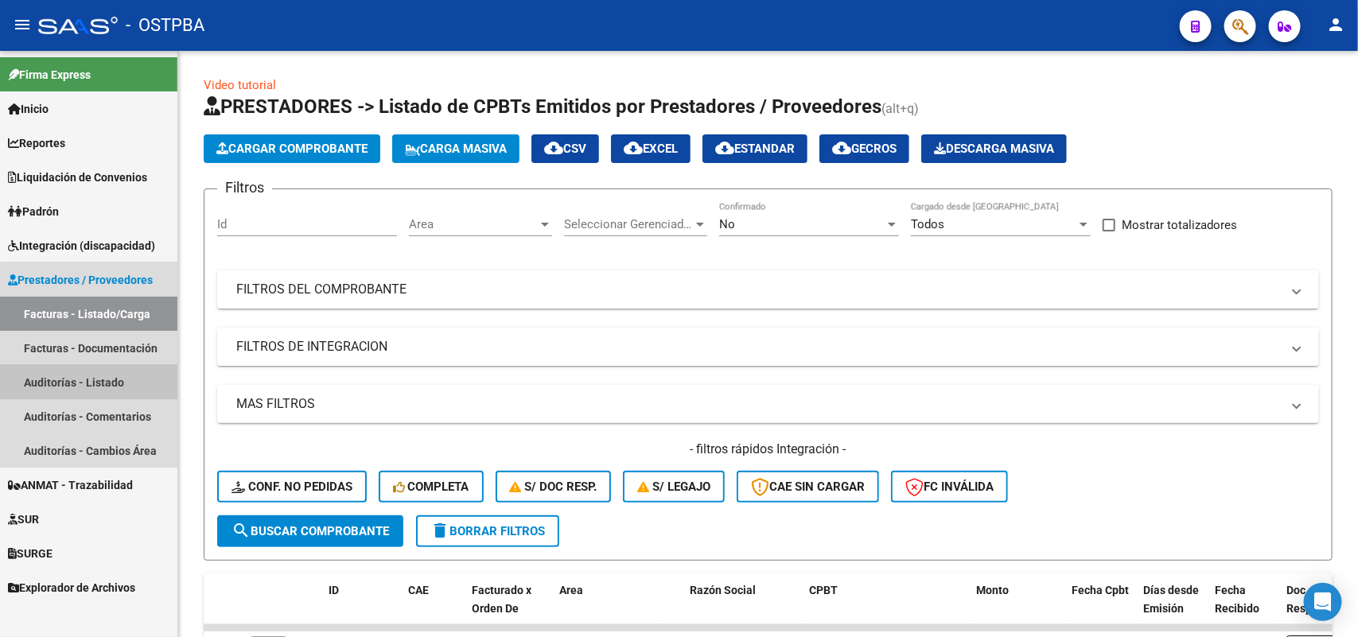
click at [105, 375] on link "Auditorías - Listado" at bounding box center [88, 382] width 177 height 34
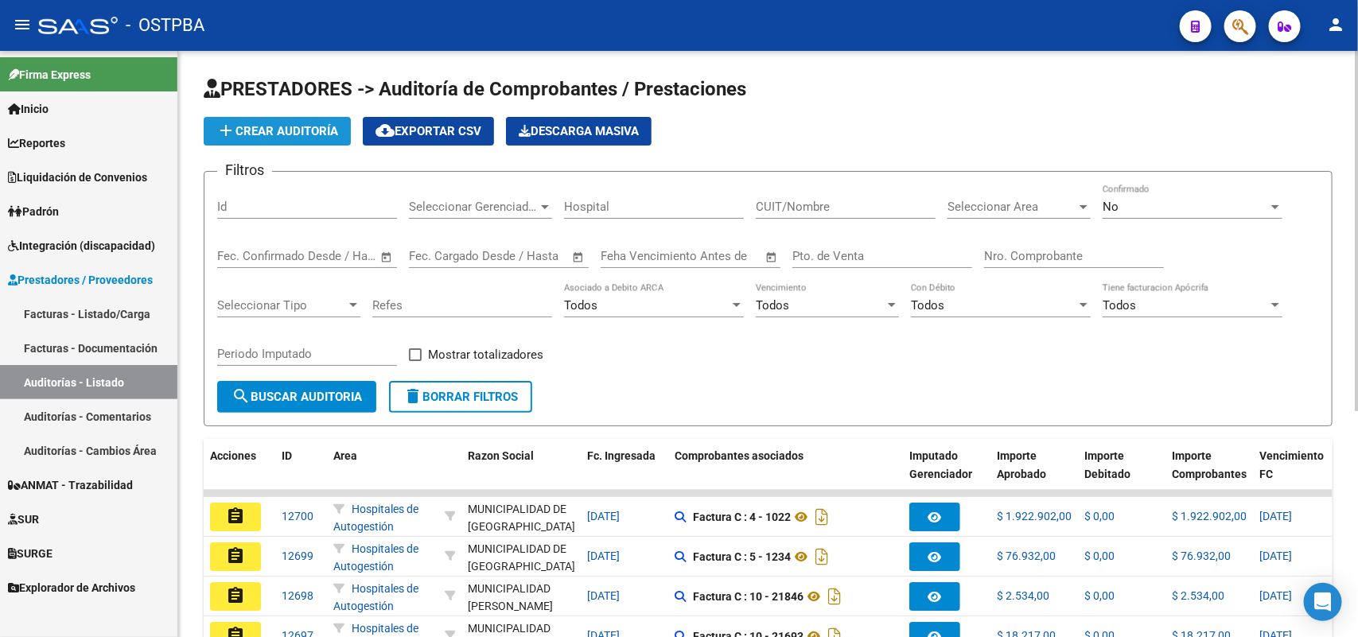
click at [329, 129] on span "add Crear Auditoría" at bounding box center [277, 131] width 122 height 14
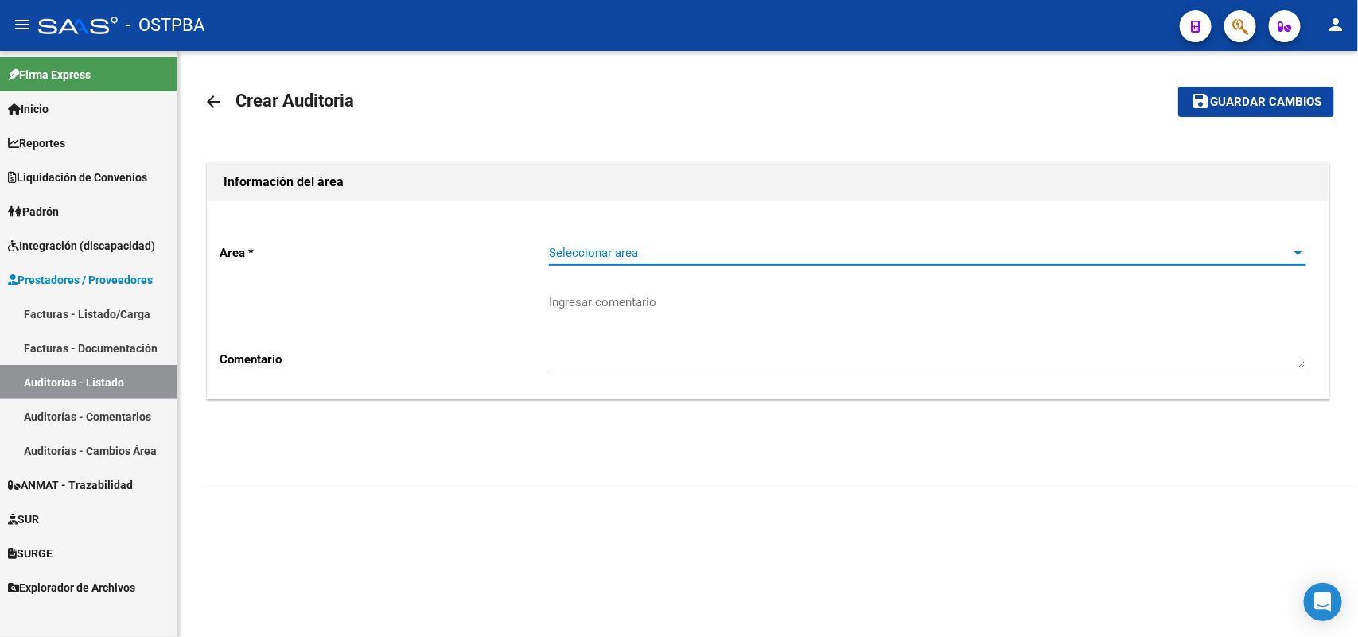
click at [645, 255] on span "Seleccionar area" at bounding box center [920, 253] width 743 height 14
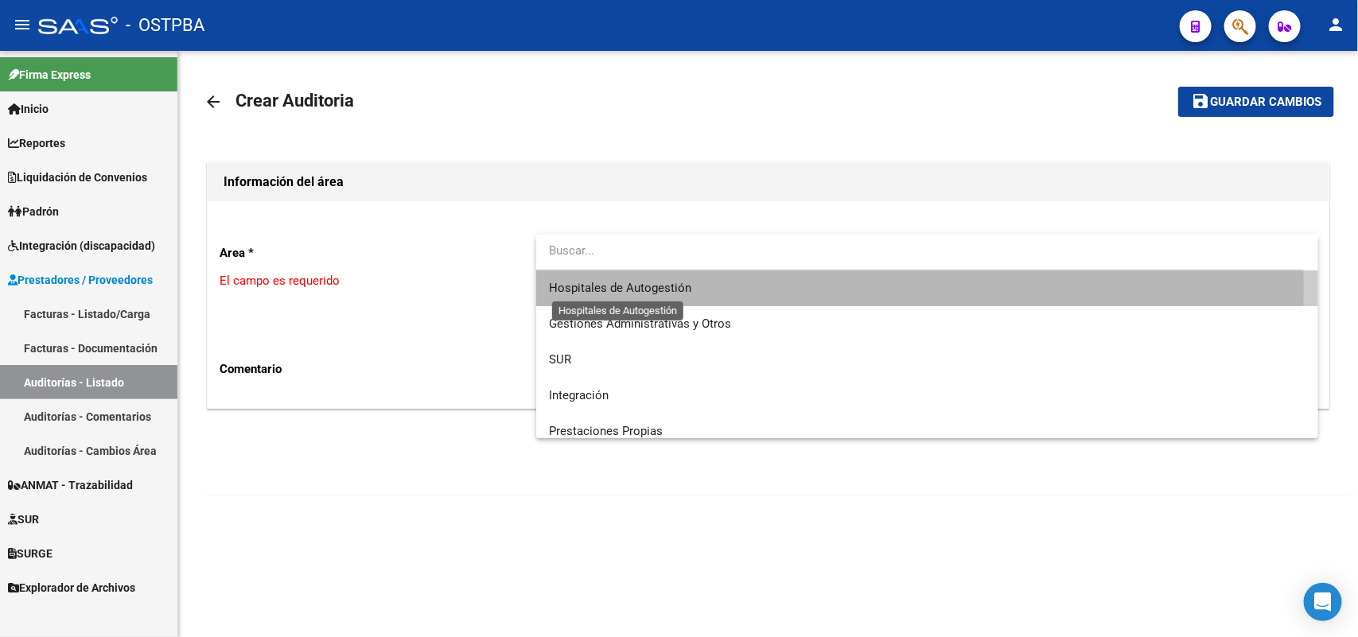
click at [657, 287] on span "Hospitales de Autogestión" at bounding box center [620, 288] width 142 height 14
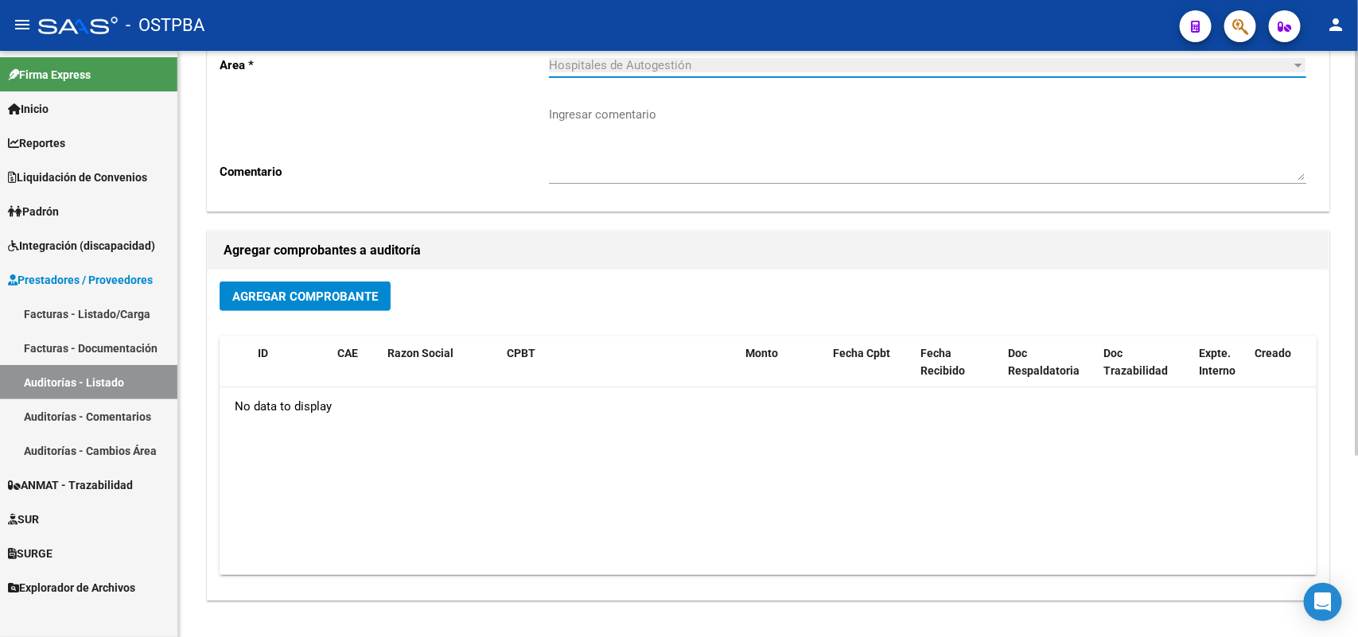
scroll to position [199, 0]
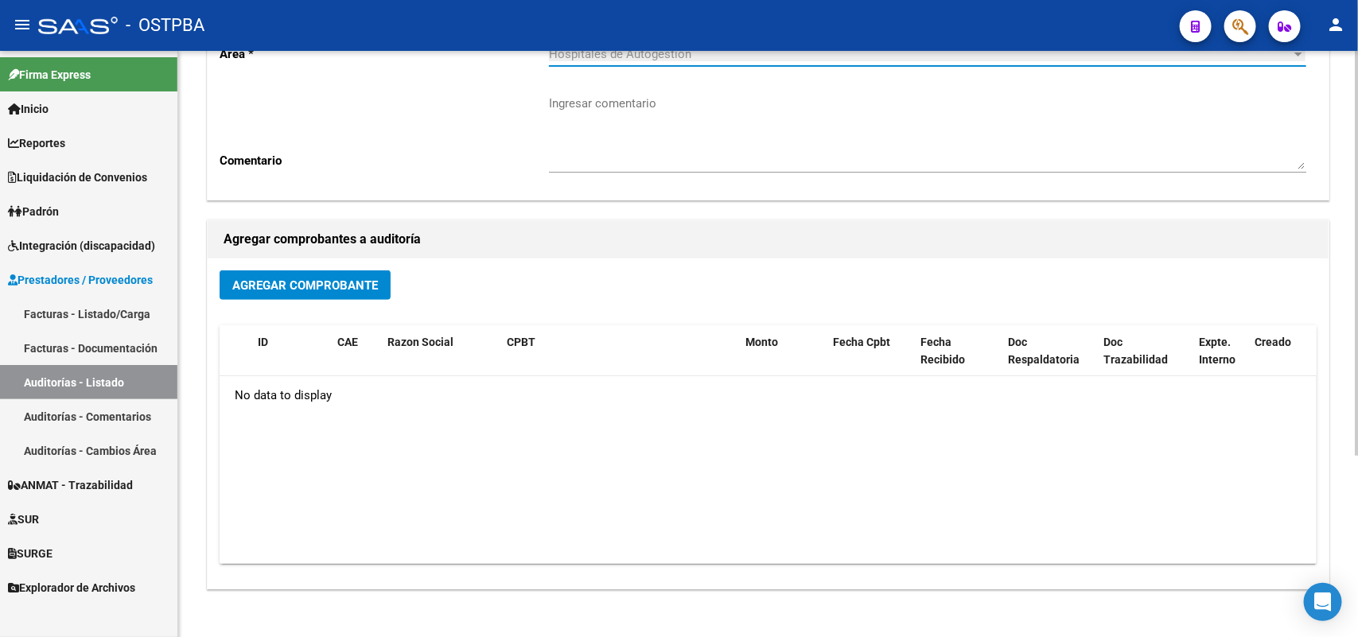
click at [352, 281] on span "Agregar Comprobante" at bounding box center [305, 286] width 146 height 14
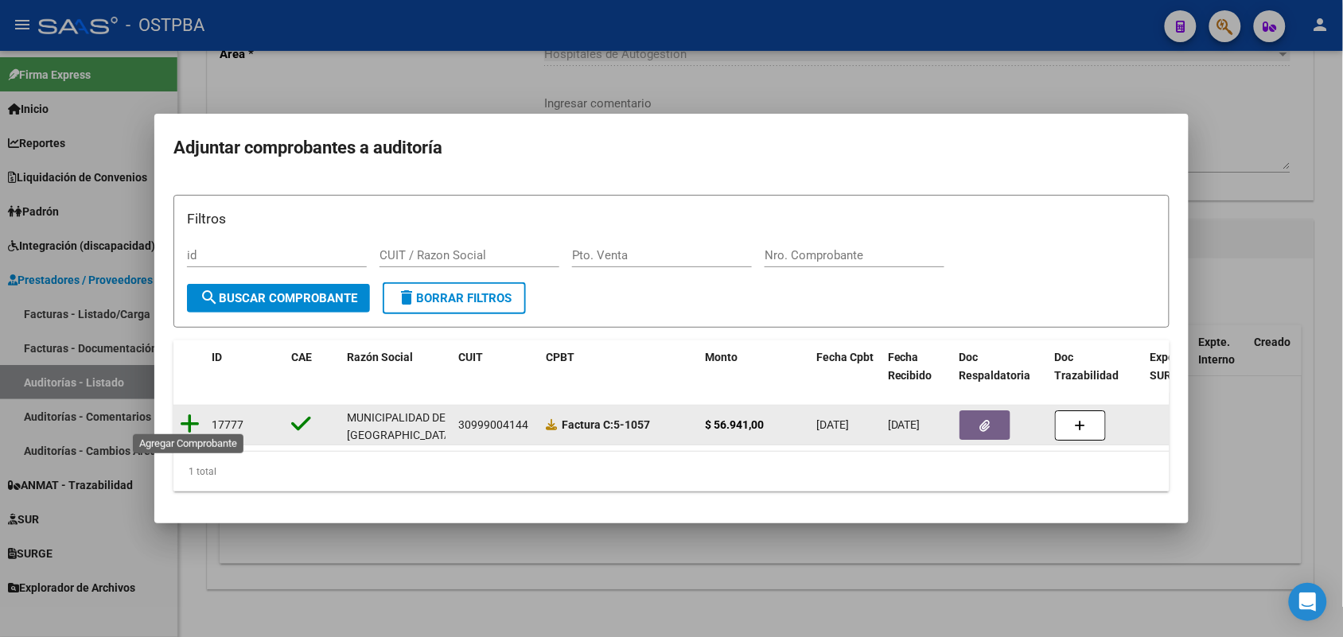
click at [193, 415] on icon at bounding box center [190, 424] width 20 height 22
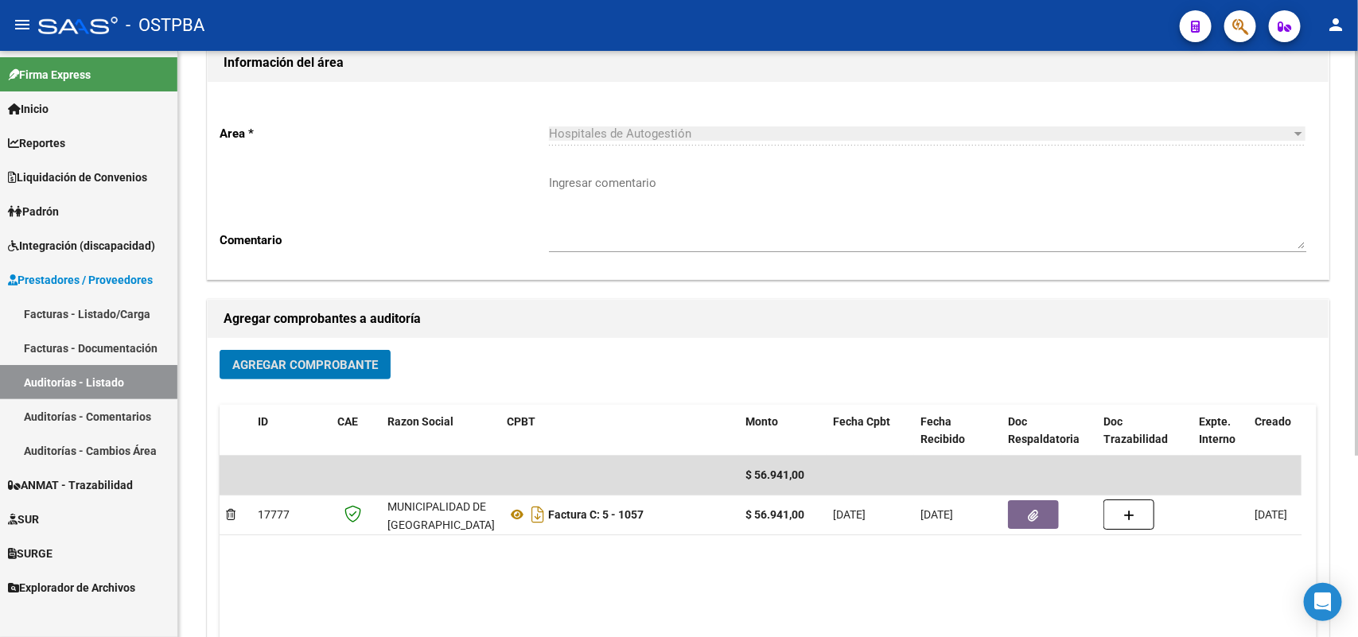
scroll to position [0, 0]
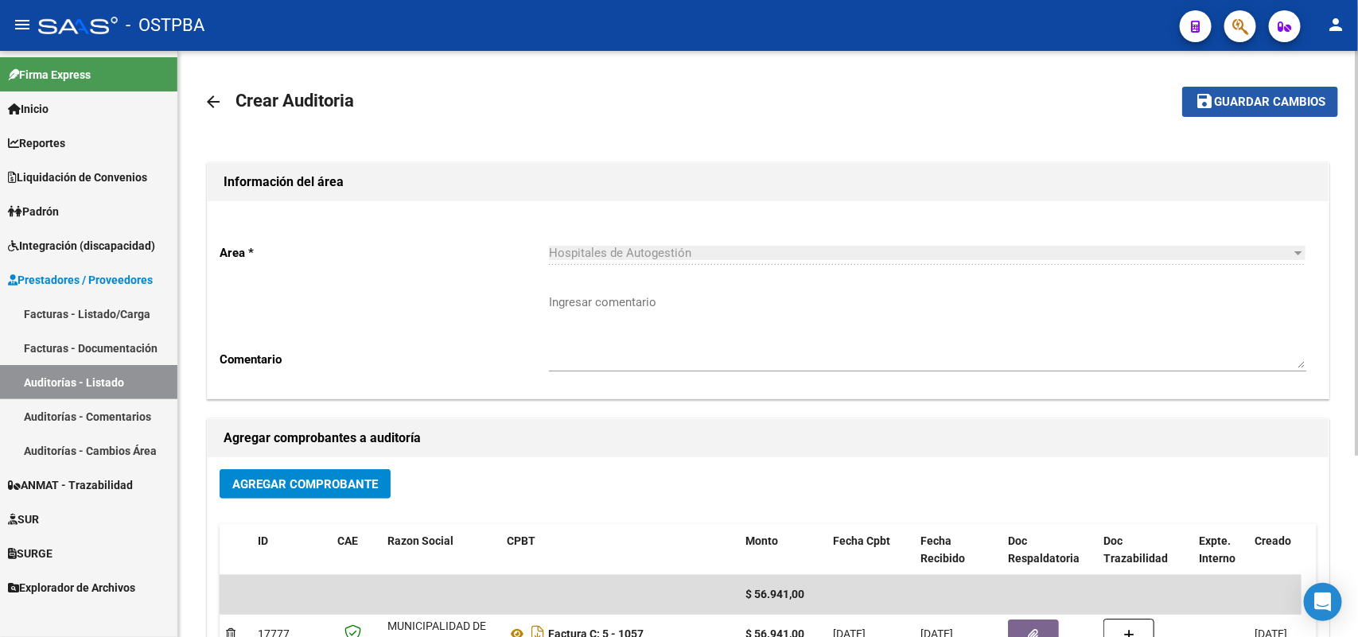
click at [1257, 99] on span "Guardar cambios" at bounding box center [1269, 102] width 111 height 14
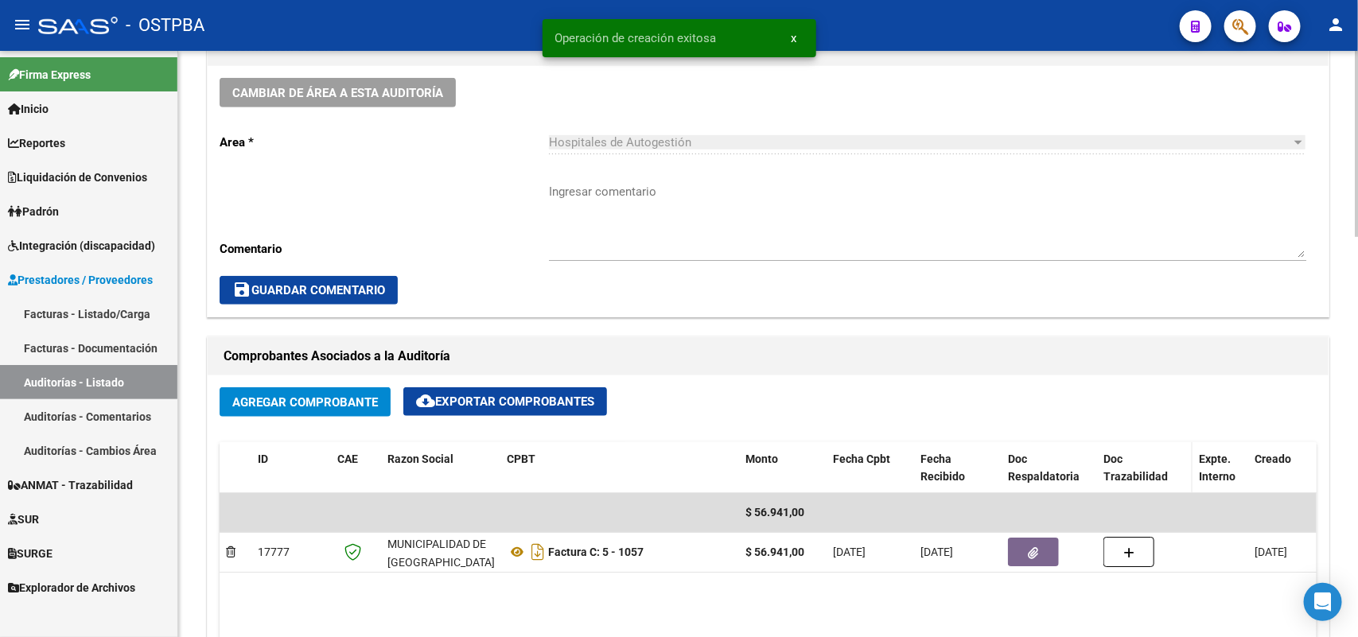
scroll to position [597, 0]
